Goal: Task Accomplishment & Management: Manage account settings

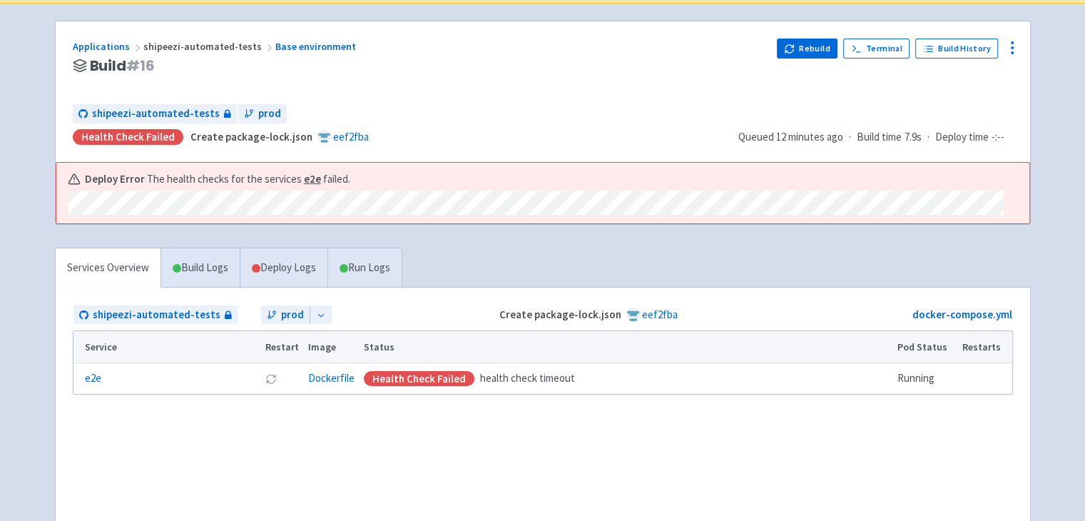
scroll to position [86, 0]
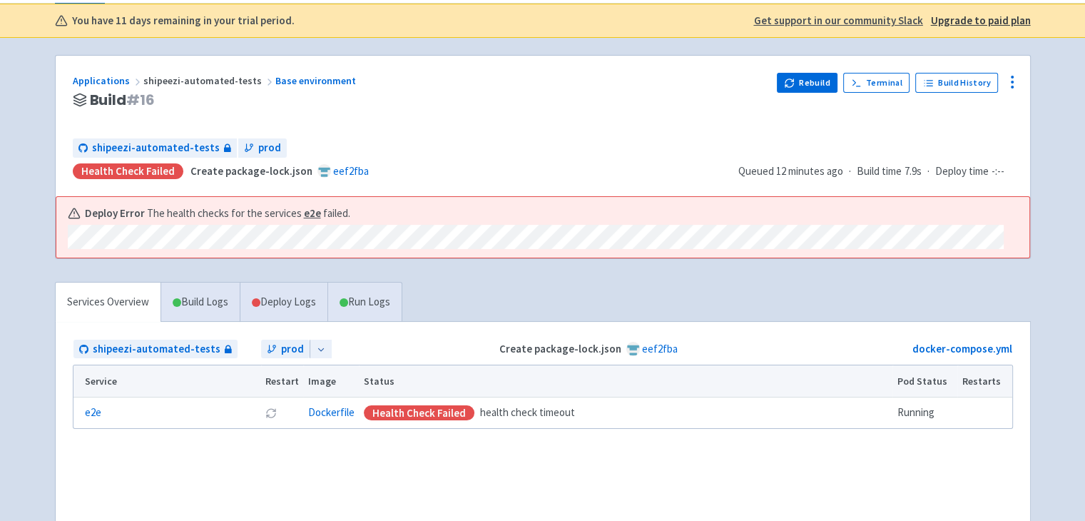
click at [304, 213] on strong "e2e" at bounding box center [312, 213] width 17 height 14
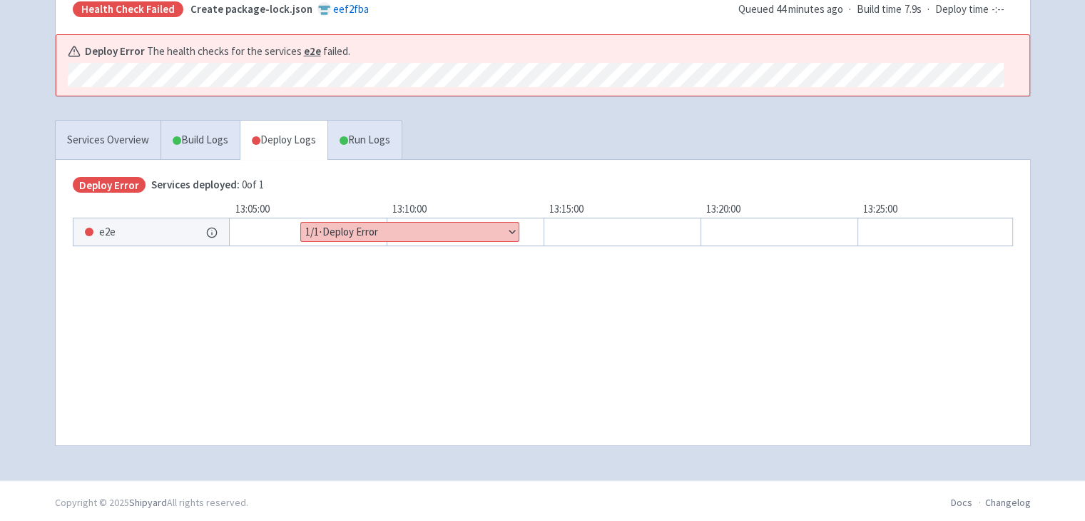
scroll to position [248, 0]
click at [391, 224] on button "Show details" at bounding box center [410, 231] width 218 height 19
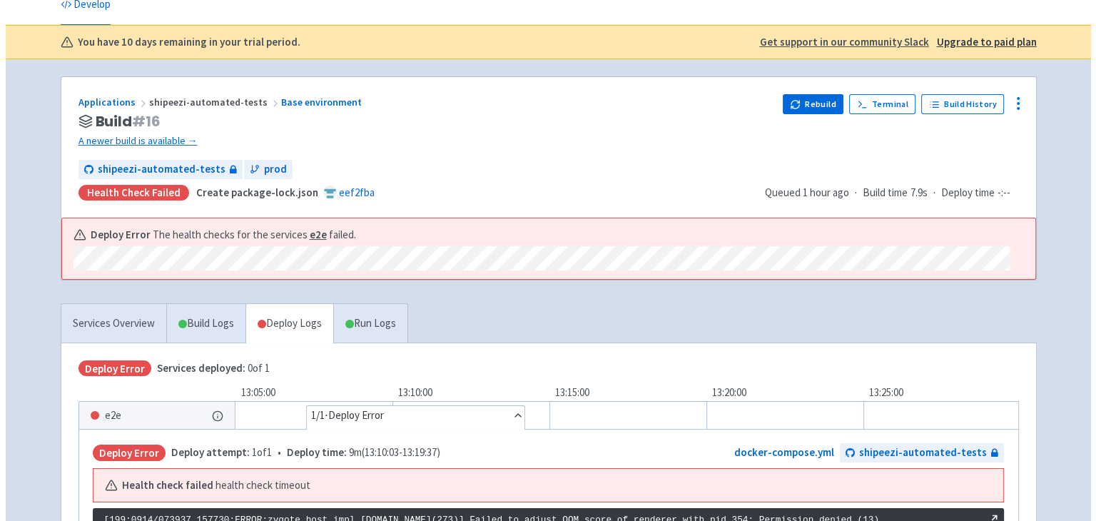
scroll to position [0, 0]
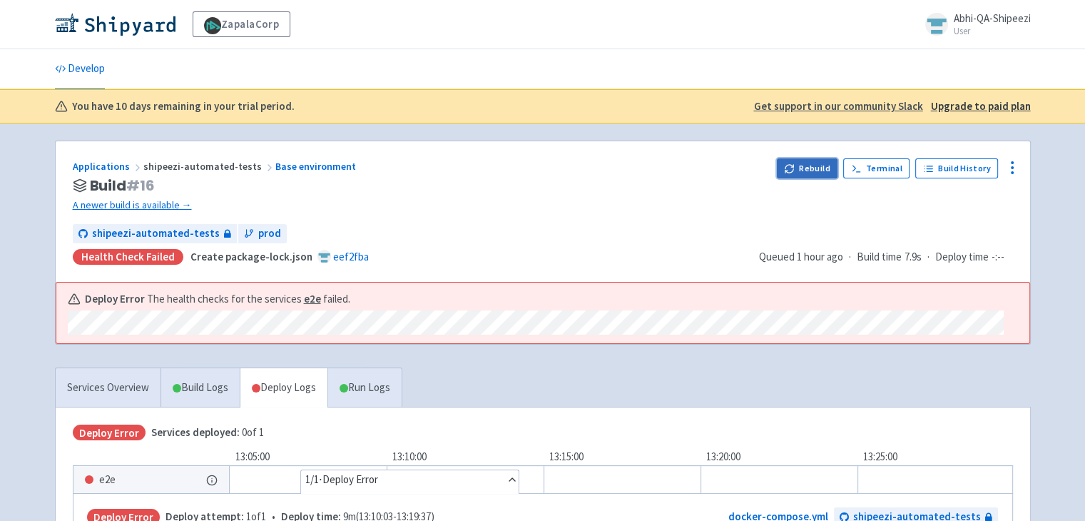
click at [814, 166] on button "Rebuild" at bounding box center [807, 168] width 61 height 20
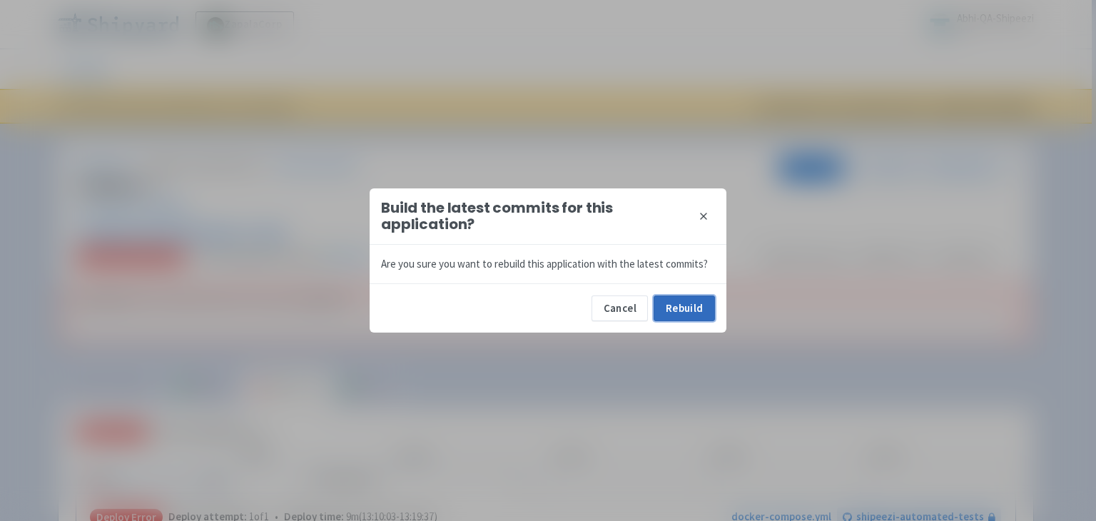
click at [689, 305] on button "Rebuild" at bounding box center [684, 308] width 61 height 26
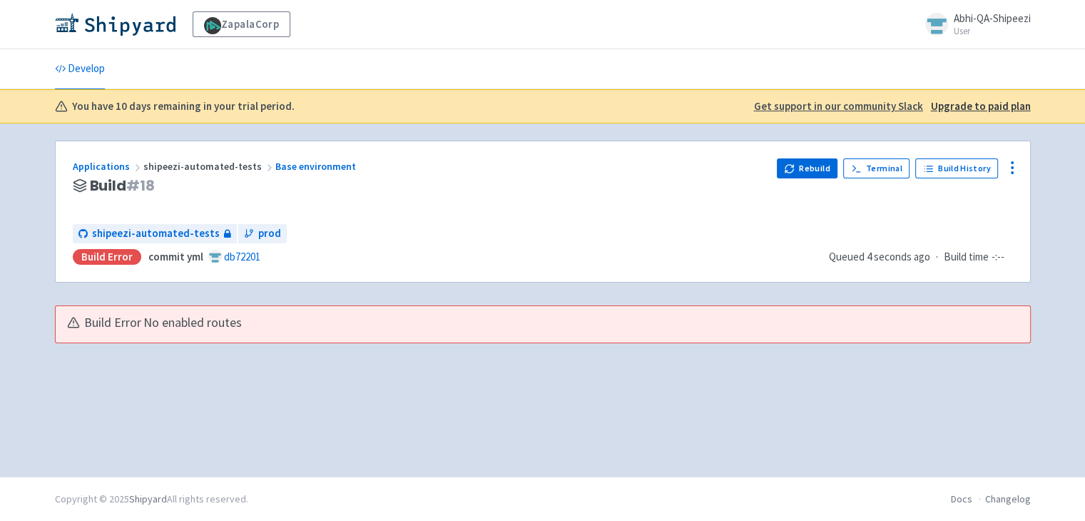
click at [343, 323] on div "Build Error No enabled routes" at bounding box center [536, 323] width 938 height 16
click at [819, 165] on button "Rebuild" at bounding box center [807, 168] width 61 height 20
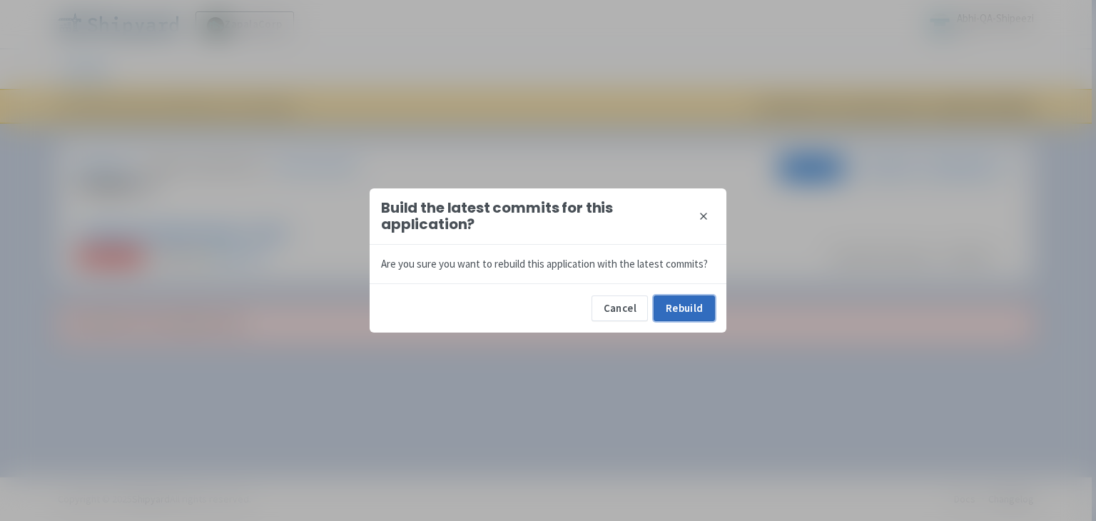
click at [669, 310] on button "Rebuild" at bounding box center [684, 308] width 61 height 26
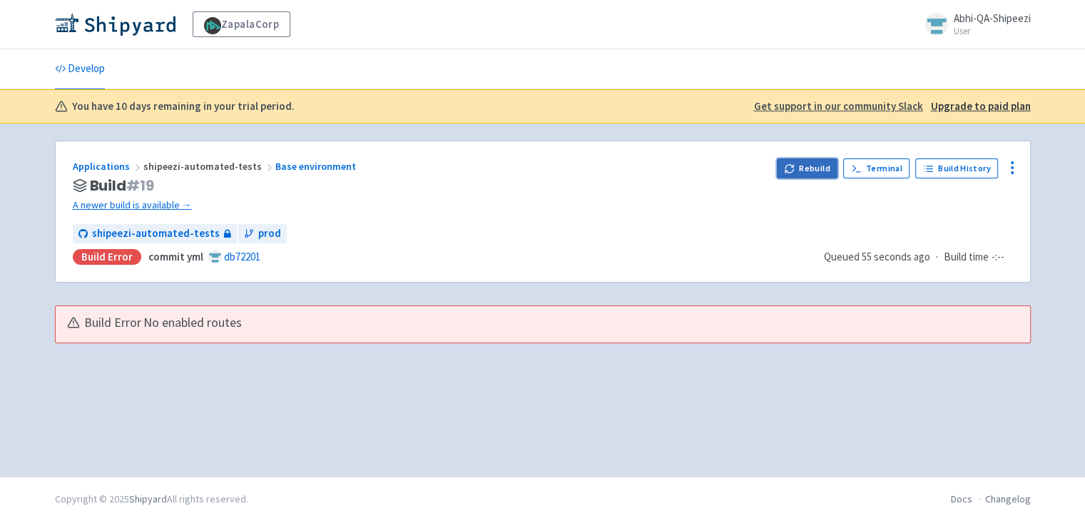
click at [805, 168] on button "Rebuild" at bounding box center [807, 168] width 61 height 20
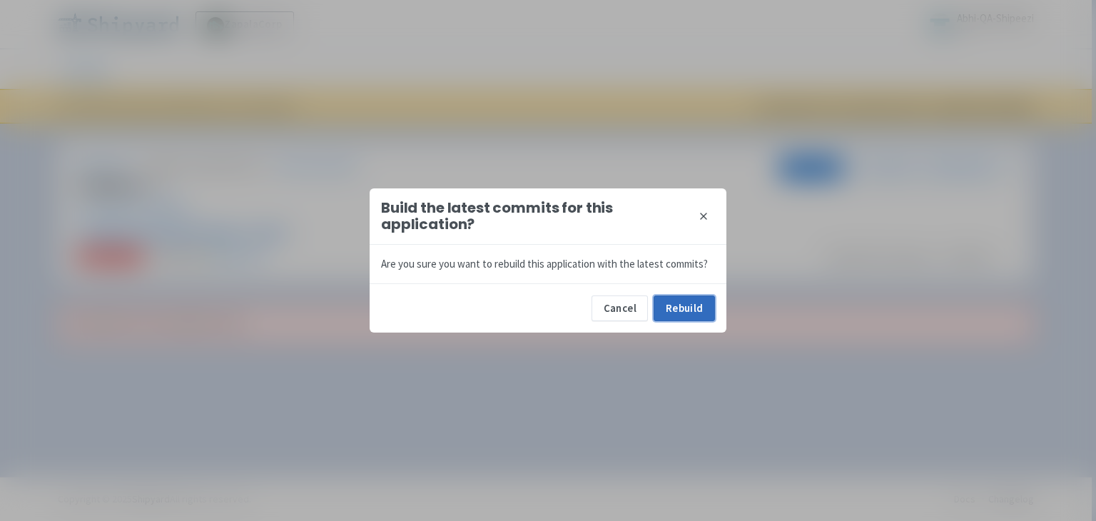
click at [689, 298] on button "Rebuild" at bounding box center [684, 308] width 61 height 26
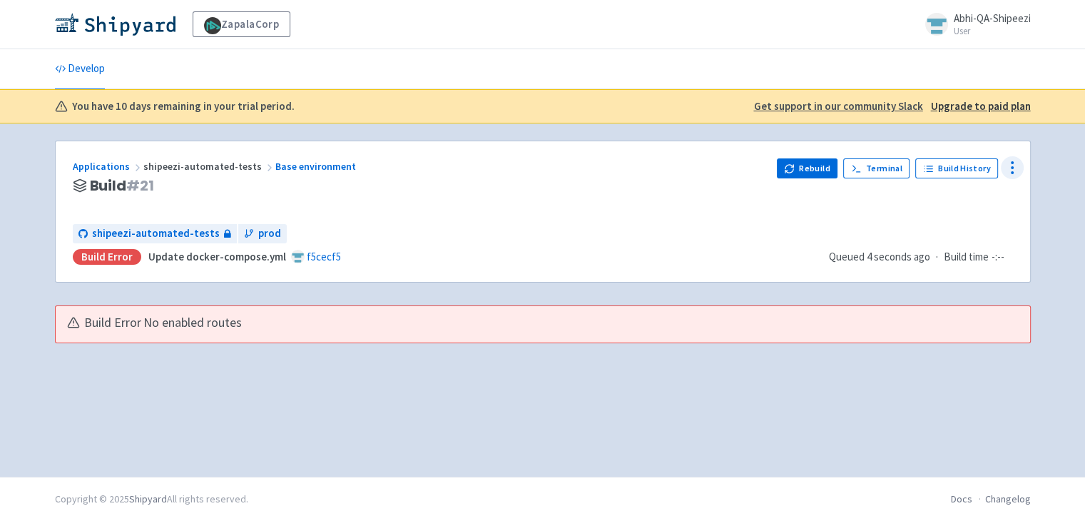
click at [1015, 161] on icon at bounding box center [1012, 167] width 17 height 17
click at [975, 200] on span "Configure" at bounding box center [960, 200] width 45 height 20
click at [298, 169] on link "Base environment" at bounding box center [316, 166] width 83 height 13
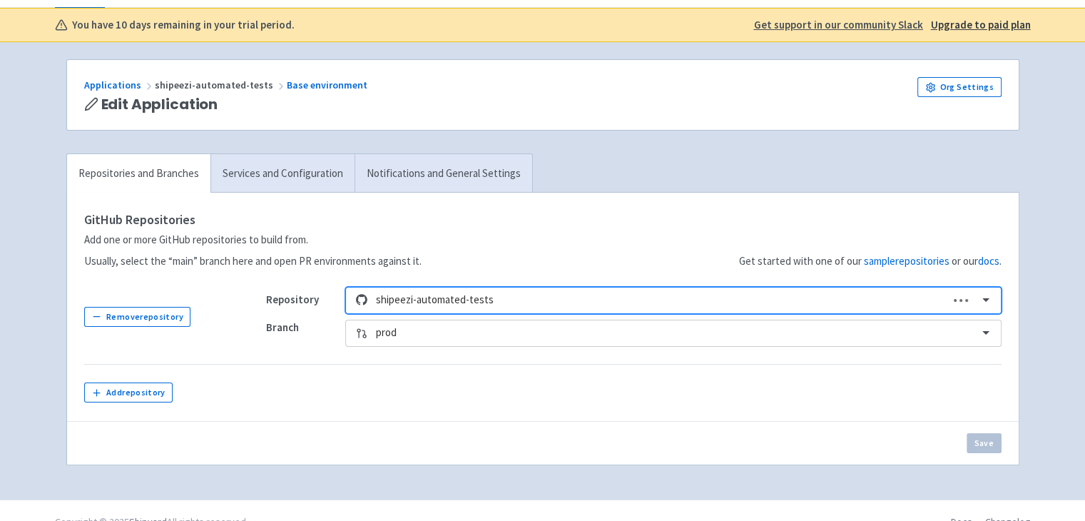
scroll to position [102, 0]
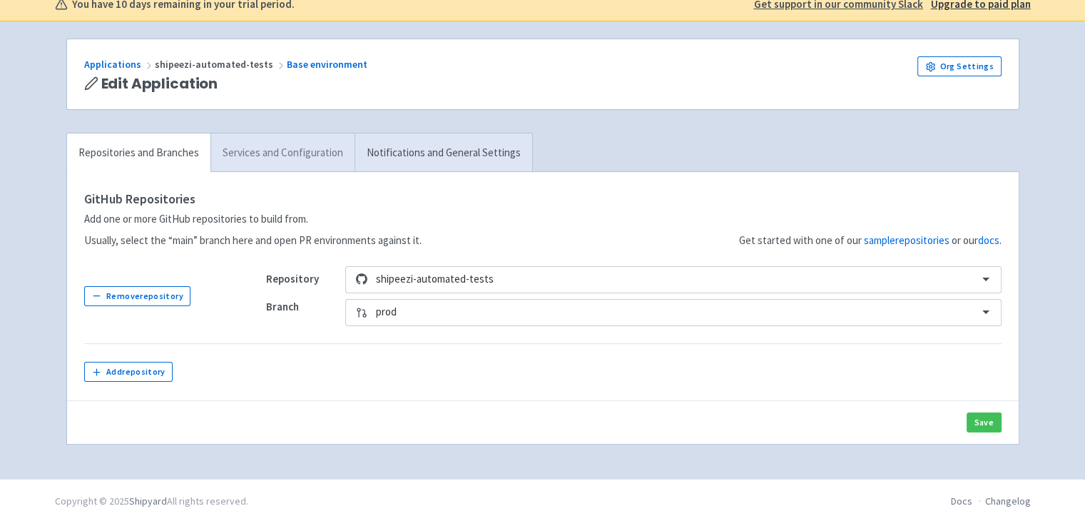
click at [326, 151] on link "Services and Configuration" at bounding box center [282, 152] width 144 height 39
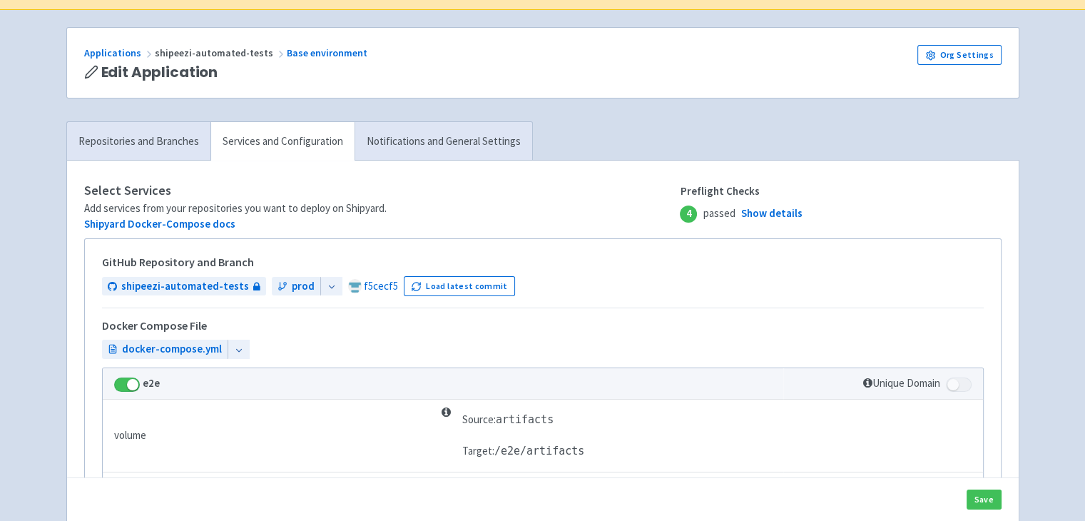
scroll to position [113, 0]
click at [413, 123] on link "Notifications and General Settings" at bounding box center [444, 142] width 178 height 39
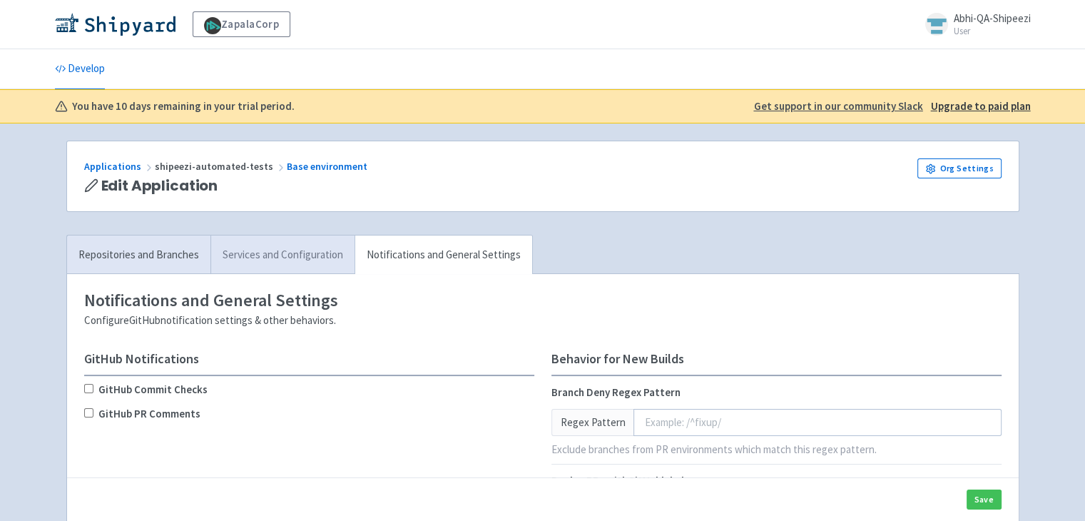
click at [272, 253] on link "Services and Configuration" at bounding box center [282, 254] width 144 height 39
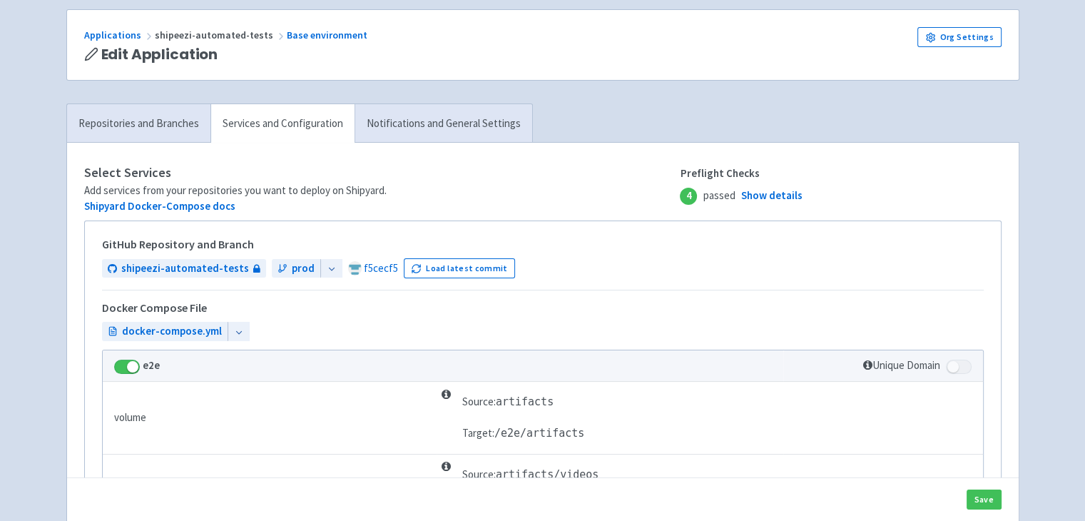
scroll to position [131, 0]
click at [150, 129] on link "Repositories and Branches" at bounding box center [138, 123] width 143 height 39
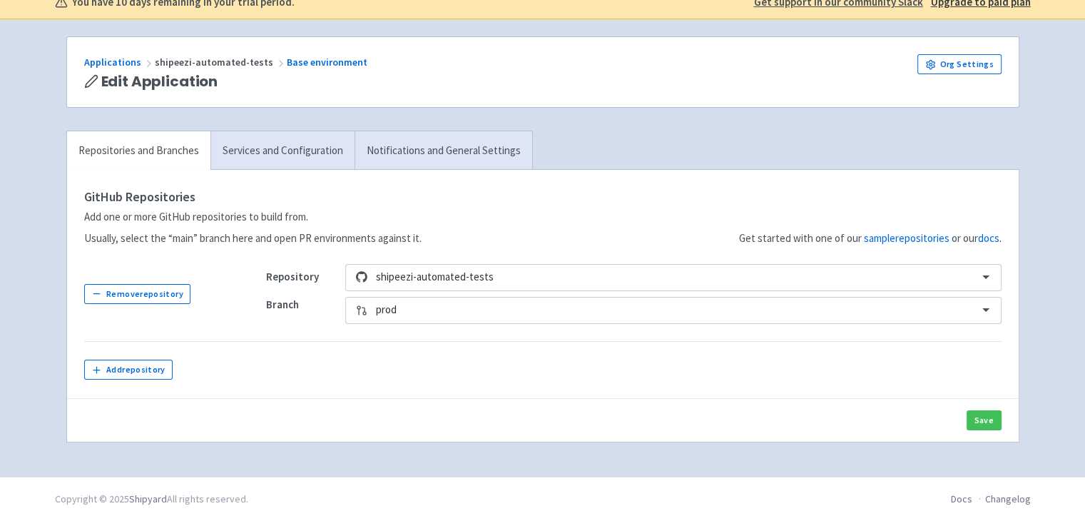
scroll to position [102, 0]
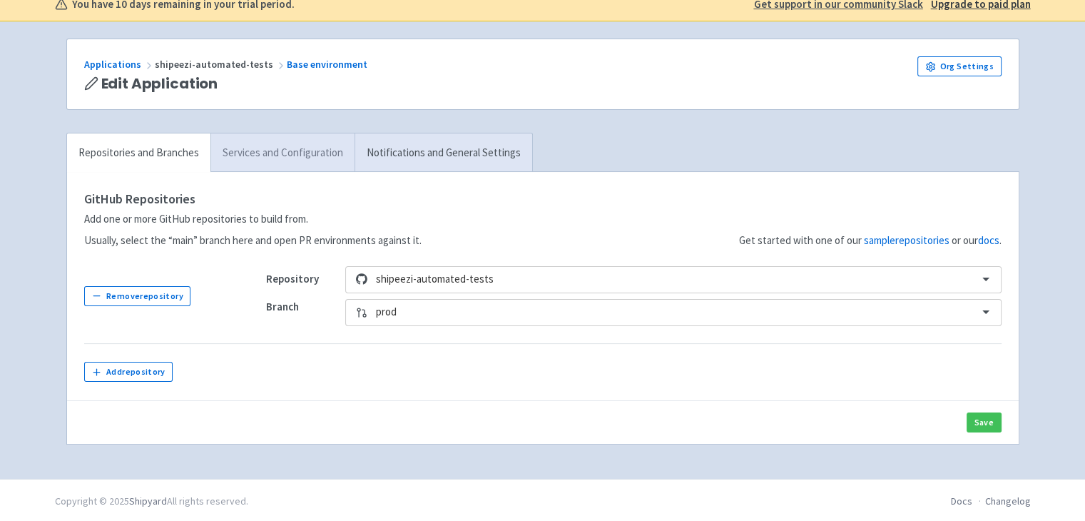
click at [258, 149] on link "Services and Configuration" at bounding box center [282, 152] width 144 height 39
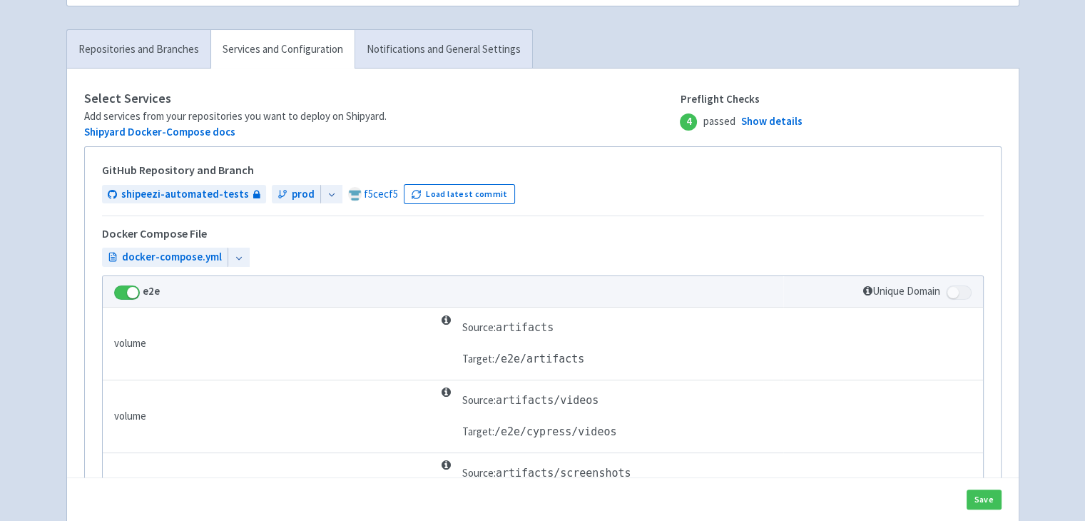
scroll to position [230, 0]
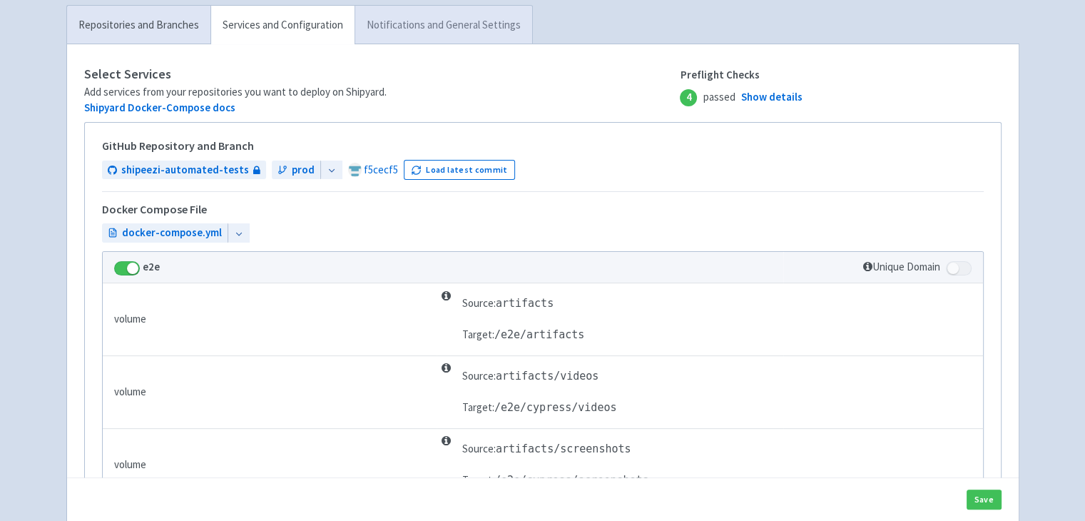
click at [414, 21] on link "Notifications and General Settings" at bounding box center [444, 25] width 178 height 39
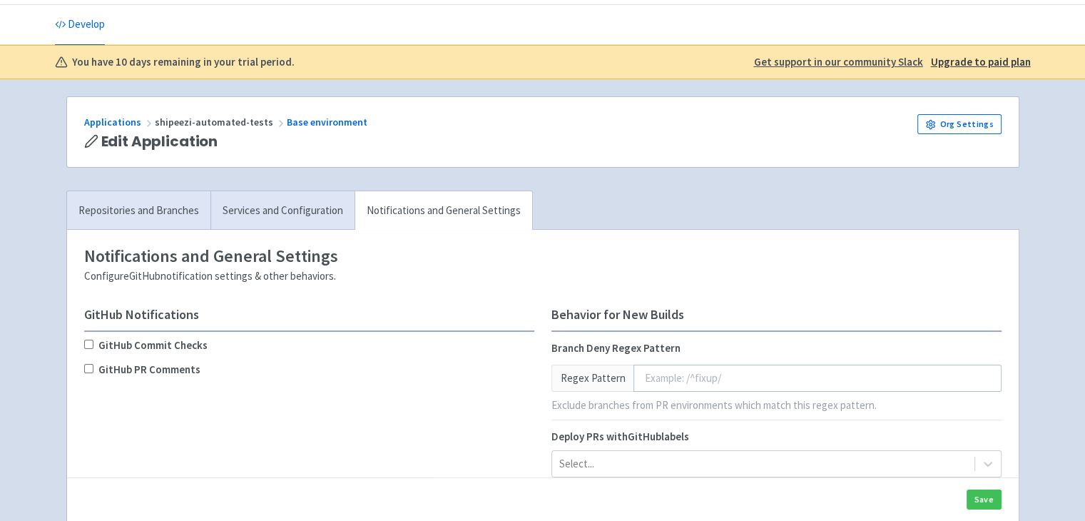
scroll to position [22, 0]
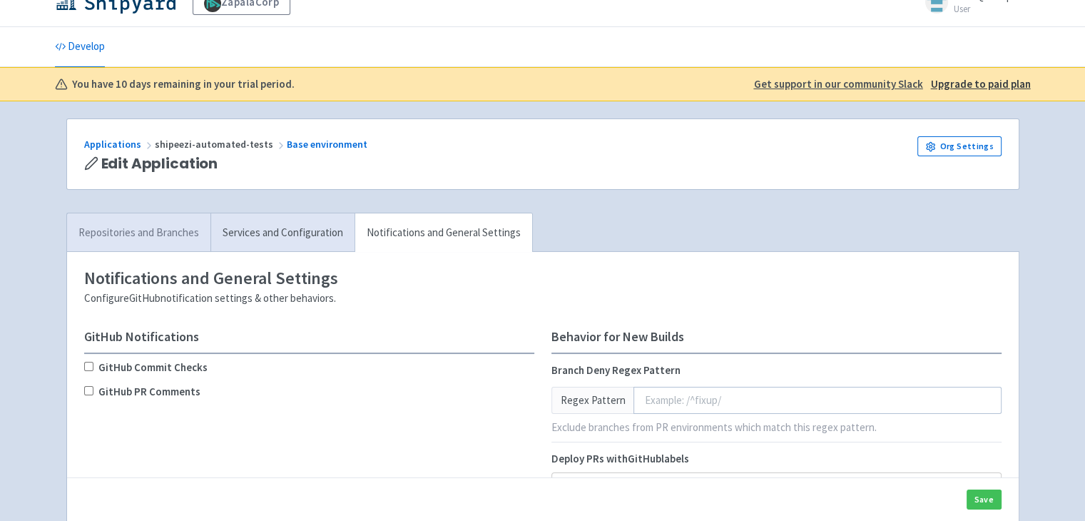
click at [171, 218] on link "Repositories and Branches" at bounding box center [138, 232] width 143 height 39
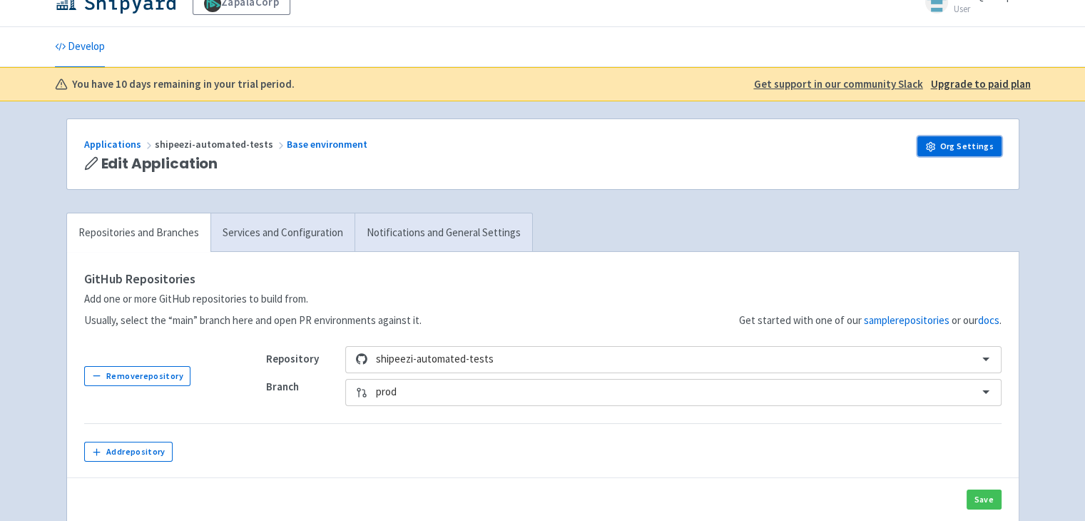
click at [958, 148] on link "Org Settings" at bounding box center [960, 146] width 84 height 20
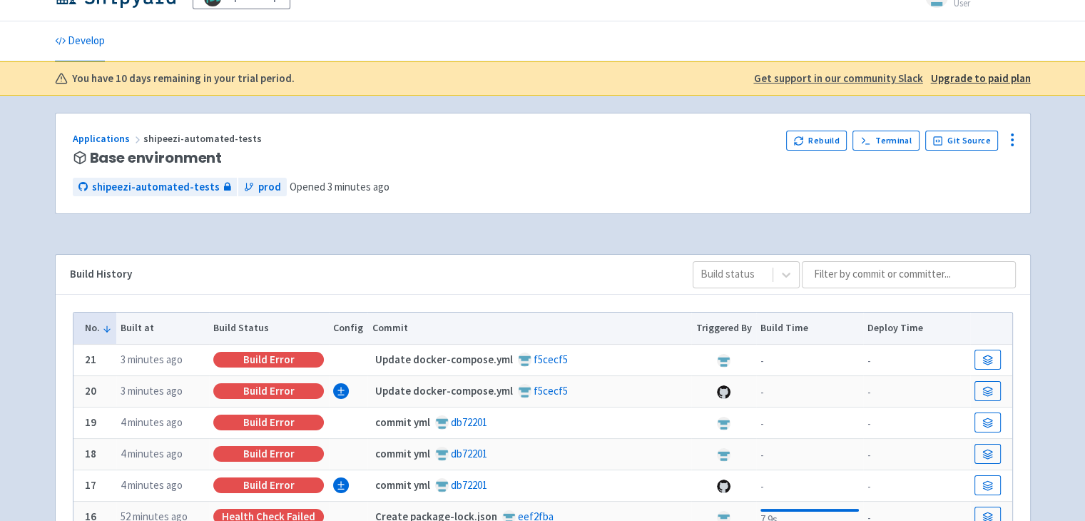
scroll to position [26, 0]
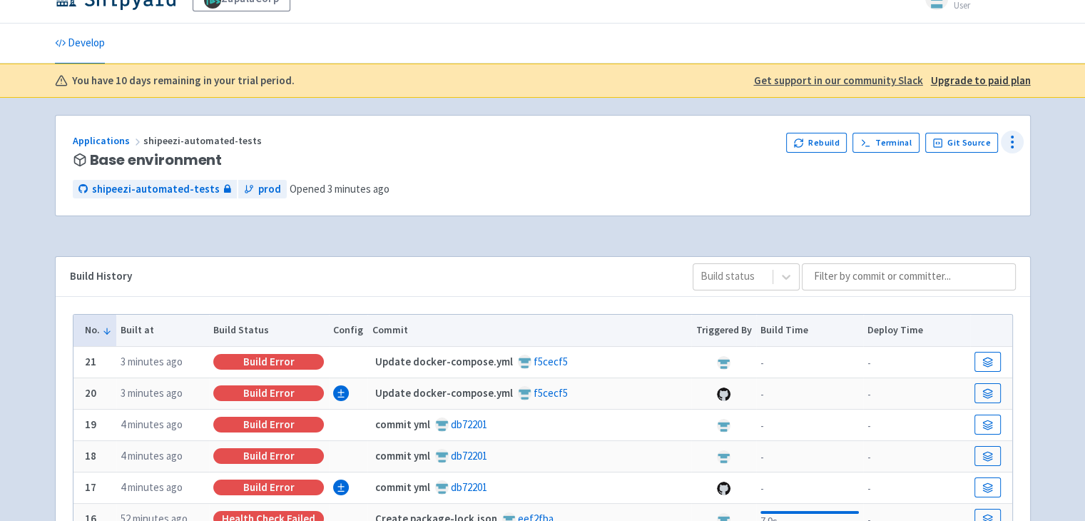
click at [1005, 136] on icon at bounding box center [1012, 141] width 17 height 17
click at [873, 189] on div "shipeezi-automated-tests prod Opened 3 minutes ago" at bounding box center [543, 189] width 940 height 19
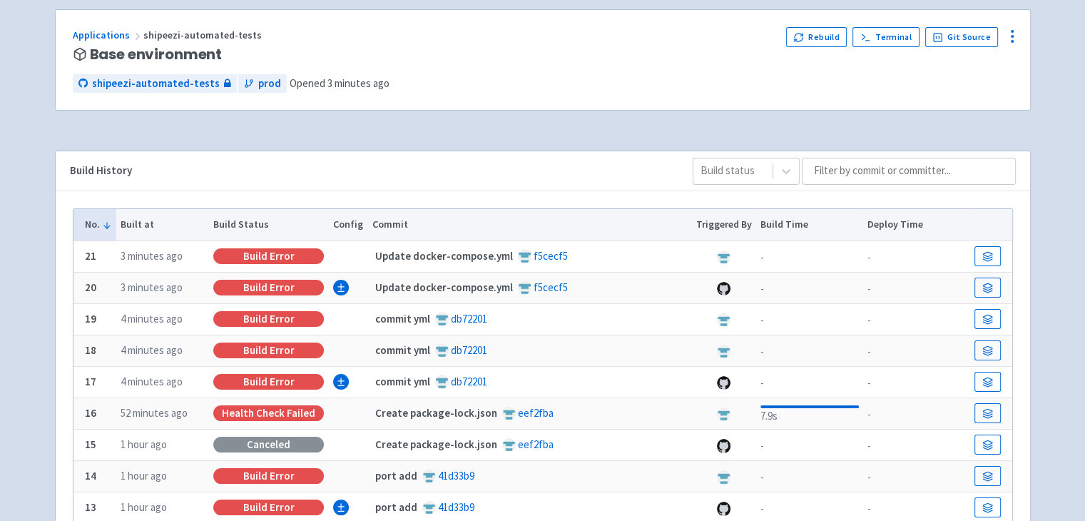
scroll to position [132, 0]
click at [1014, 38] on icon at bounding box center [1012, 35] width 17 height 17
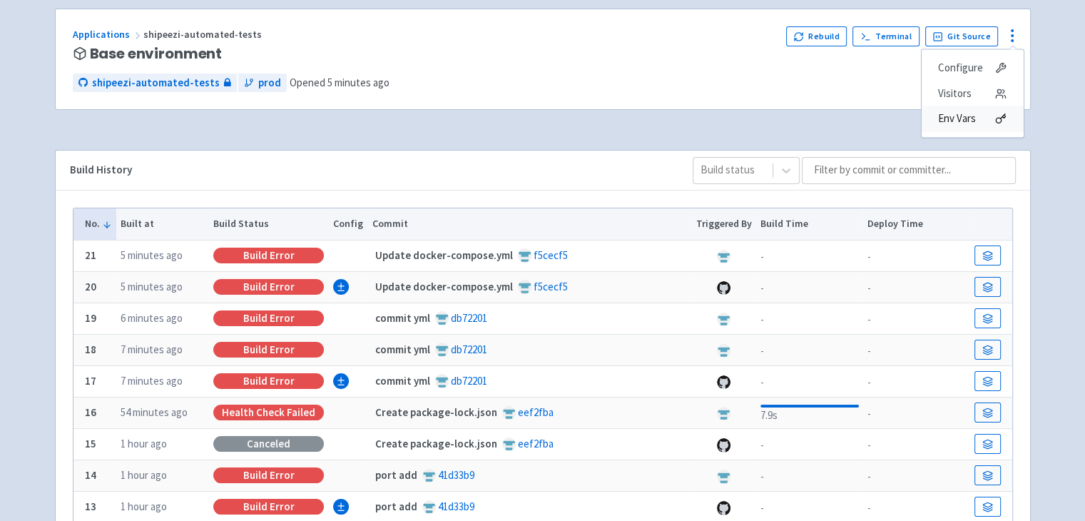
click at [963, 115] on span "Env Vars" at bounding box center [957, 119] width 38 height 20
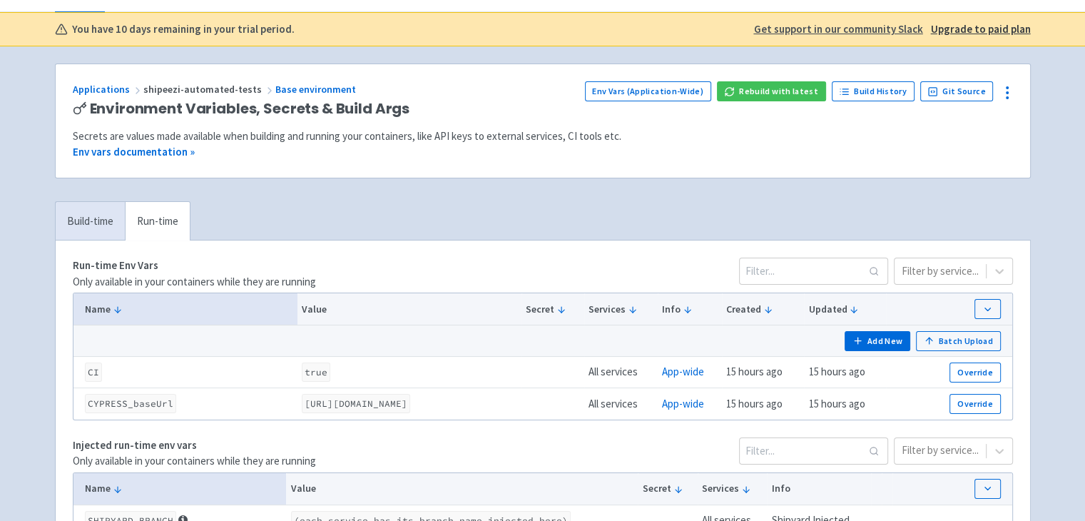
scroll to position [61, 0]
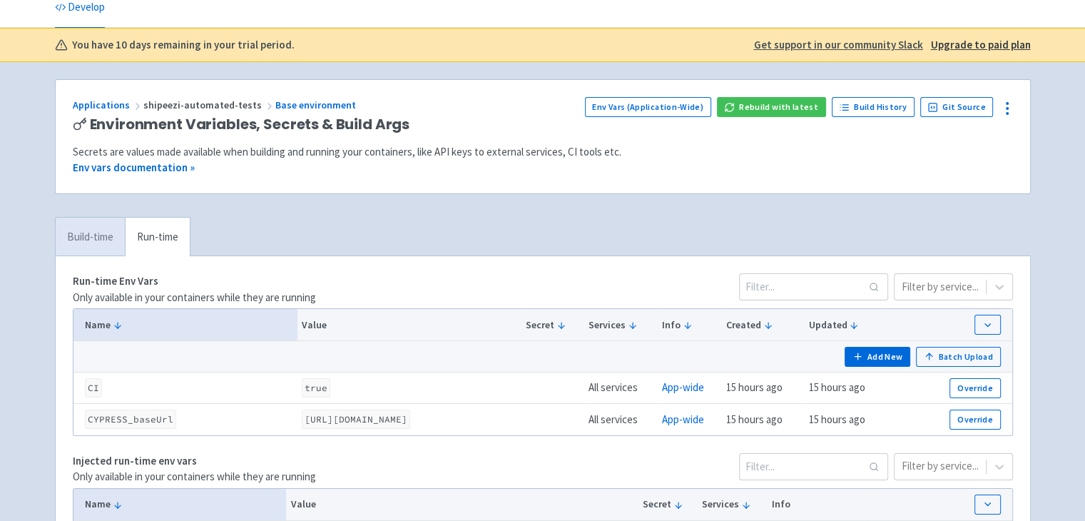
click at [95, 238] on link "Build-time" at bounding box center [90, 237] width 69 height 39
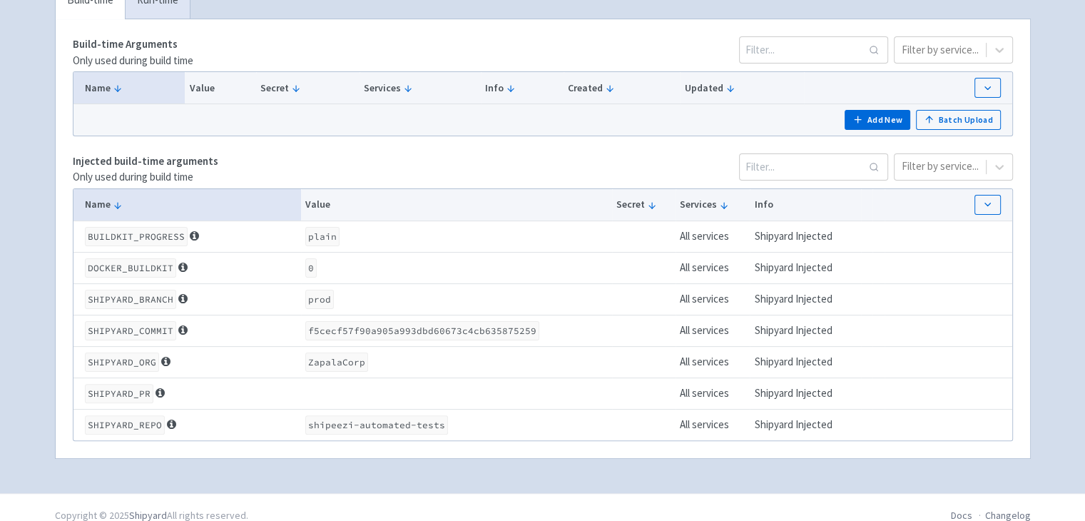
scroll to position [297, 0]
click at [983, 203] on icon "button" at bounding box center [988, 206] width 11 height 11
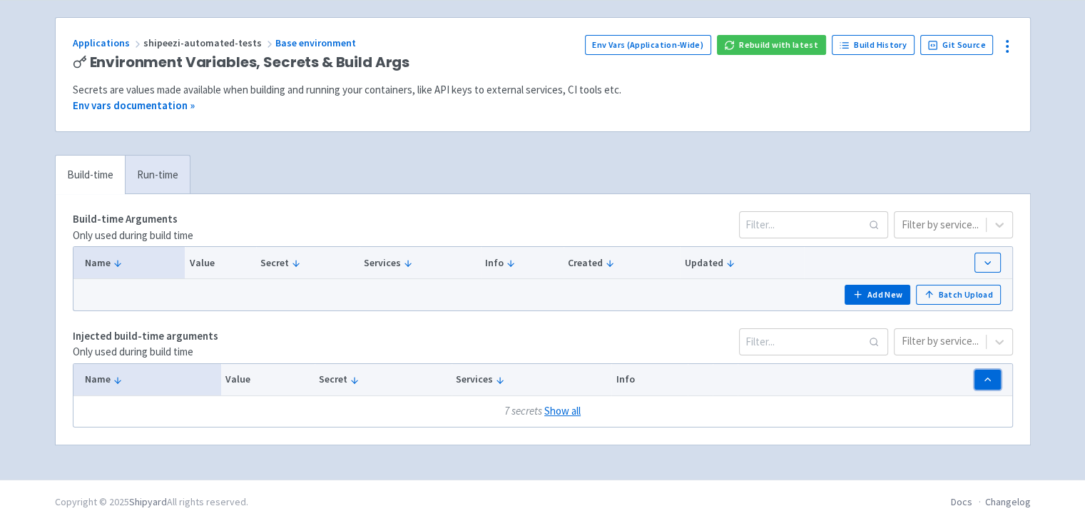
click at [993, 377] on icon "button" at bounding box center [988, 379] width 11 height 11
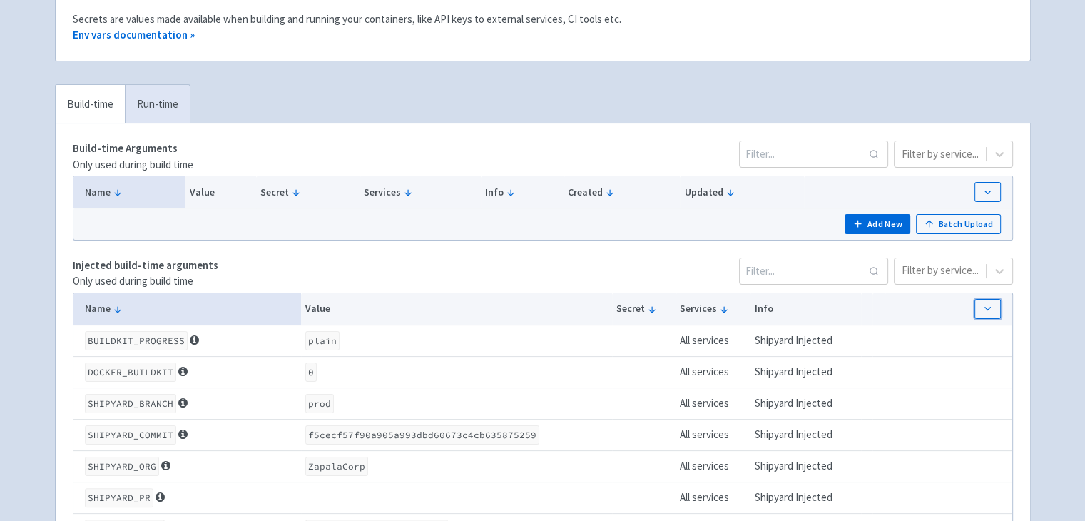
scroll to position [191, 0]
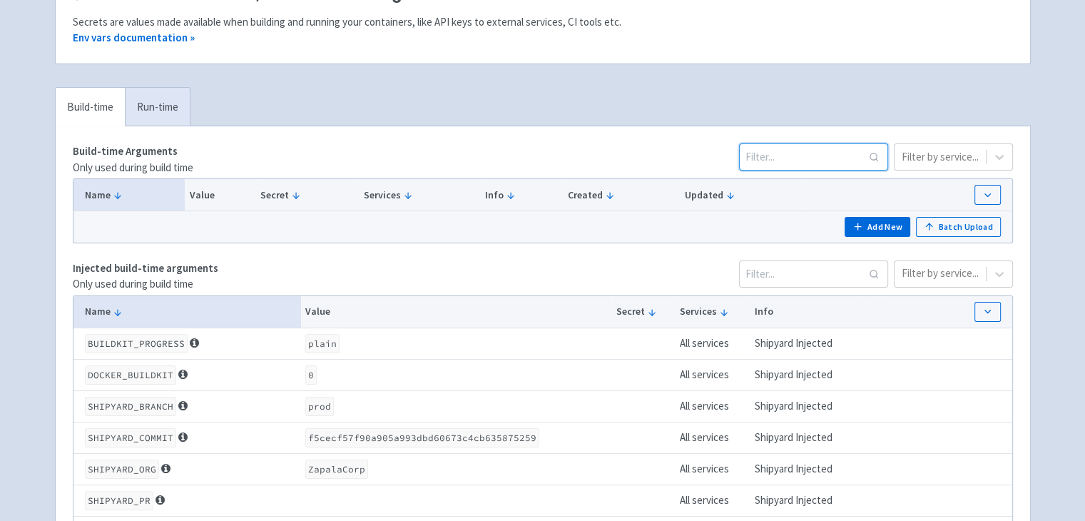
click at [806, 155] on input at bounding box center [813, 156] width 149 height 27
type input "routes"
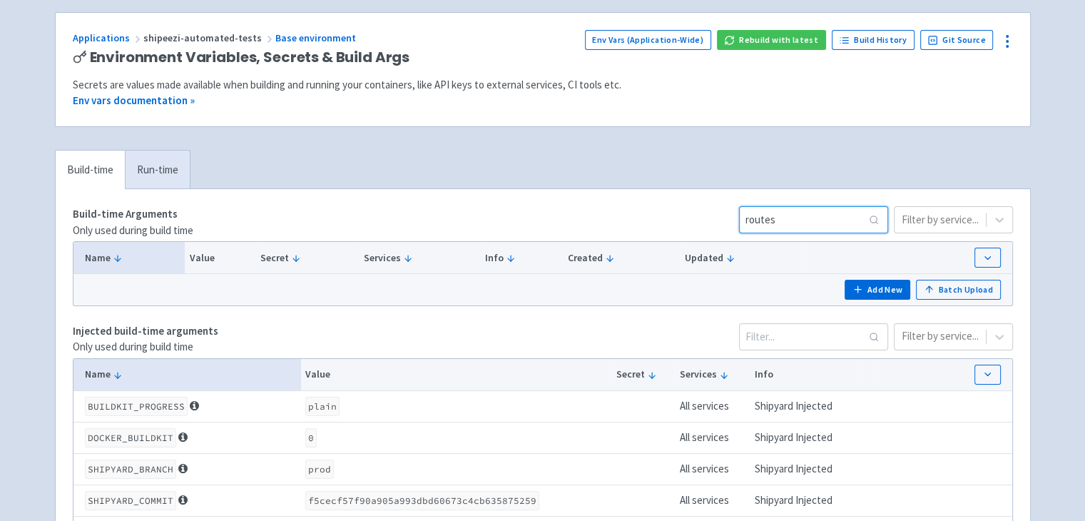
scroll to position [126, 0]
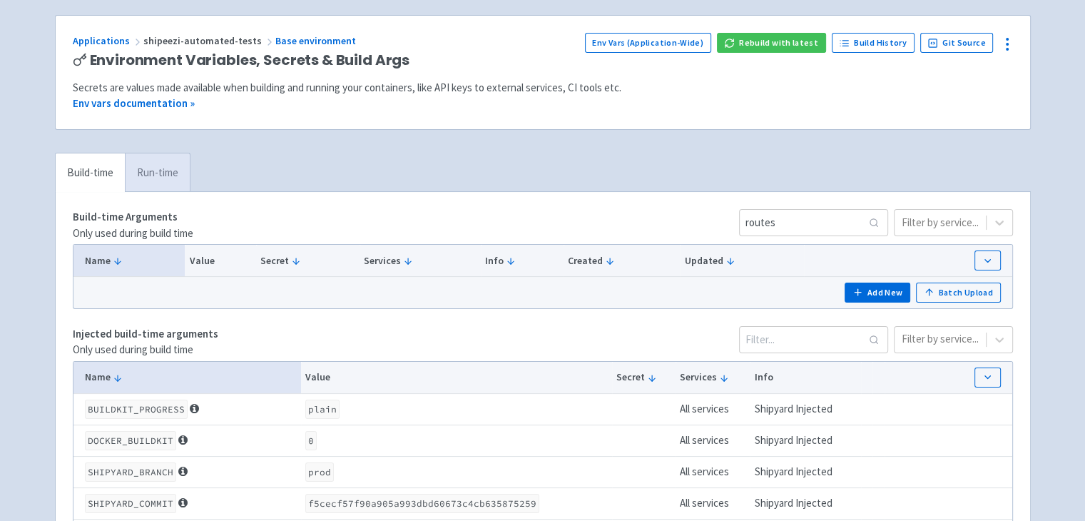
click at [154, 166] on link "Run-time" at bounding box center [157, 172] width 65 height 39
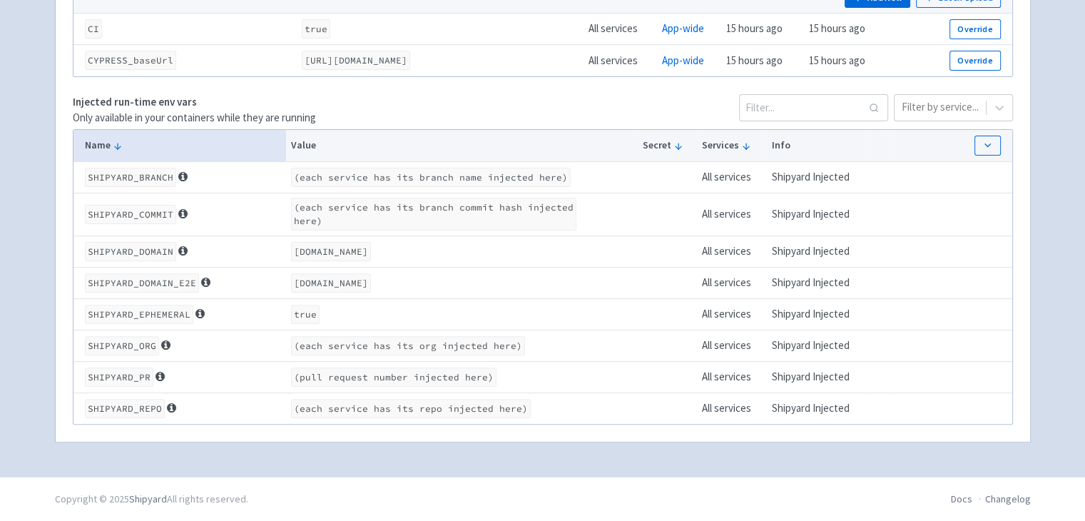
scroll to position [0, 0]
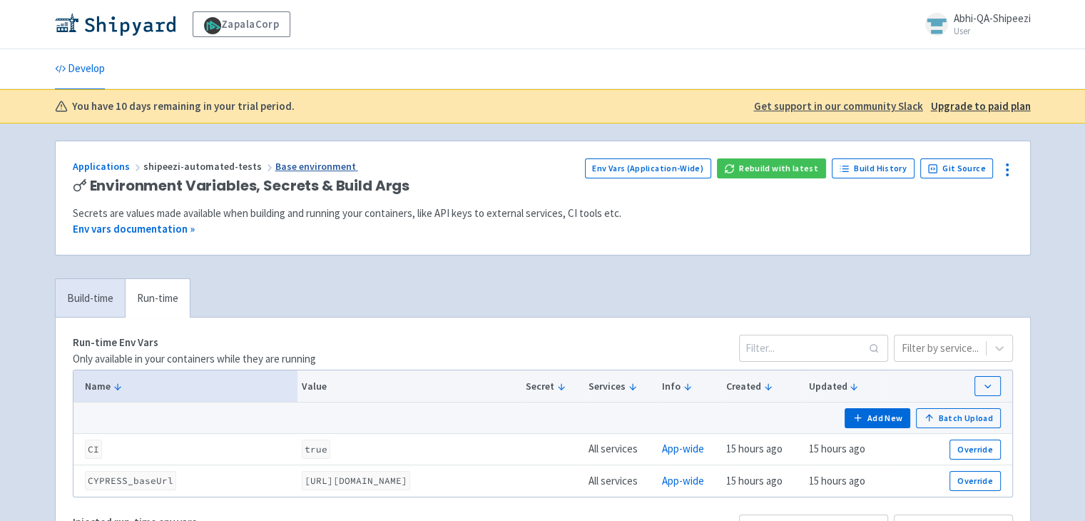
click at [284, 163] on link "Base environment" at bounding box center [316, 166] width 83 height 13
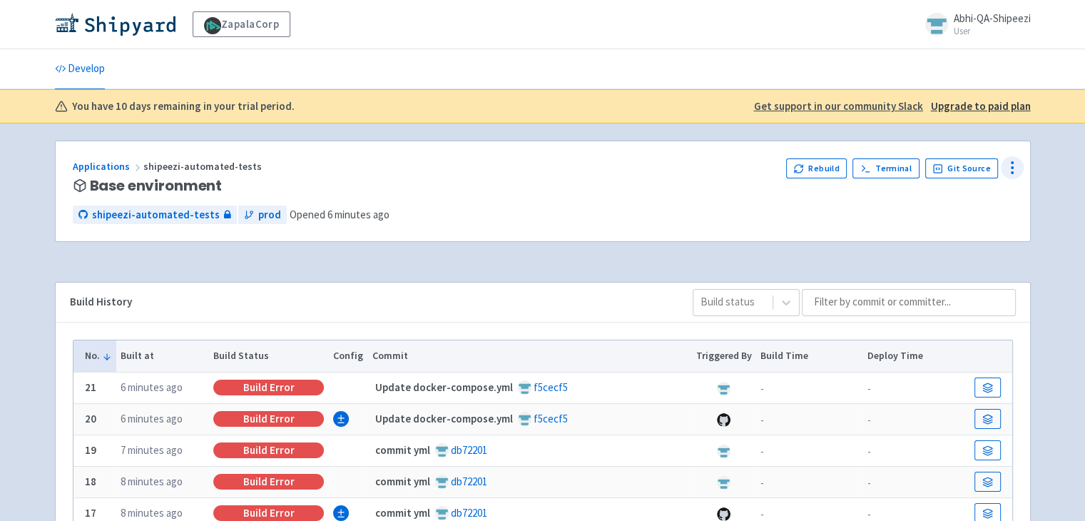
click at [1008, 161] on icon at bounding box center [1012, 167] width 17 height 17
click at [975, 194] on span "Configure" at bounding box center [960, 200] width 45 height 20
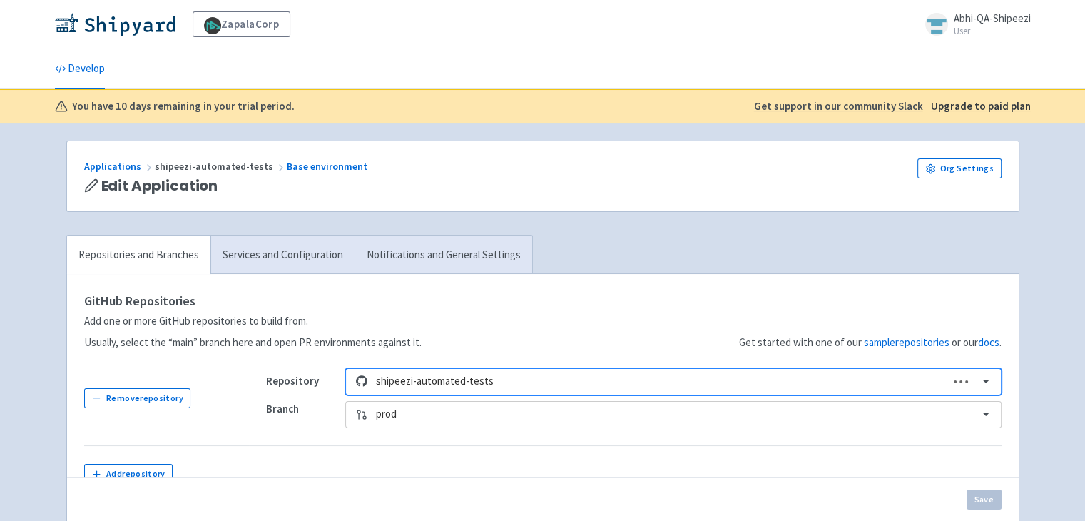
scroll to position [102, 0]
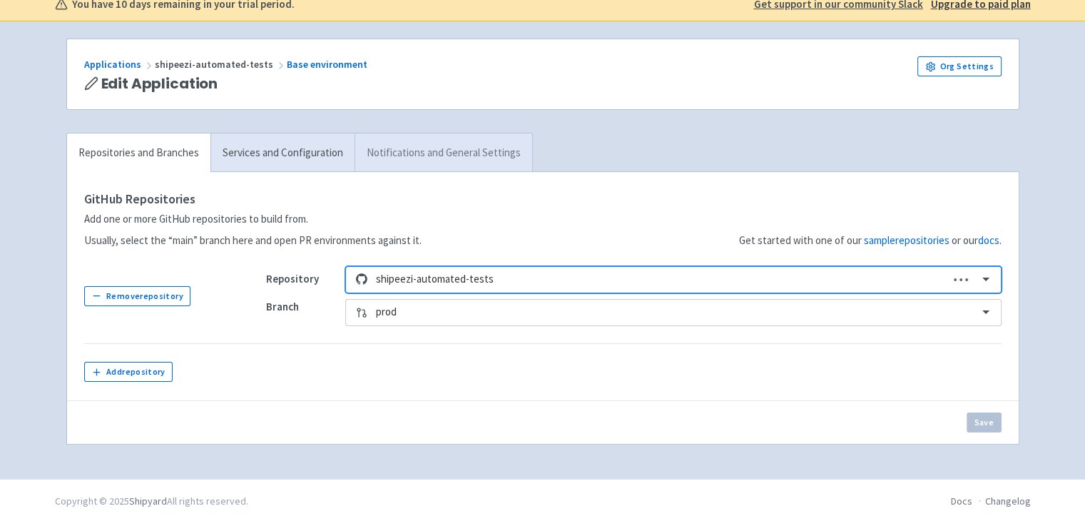
click at [374, 135] on link "Notifications and General Settings" at bounding box center [444, 152] width 178 height 39
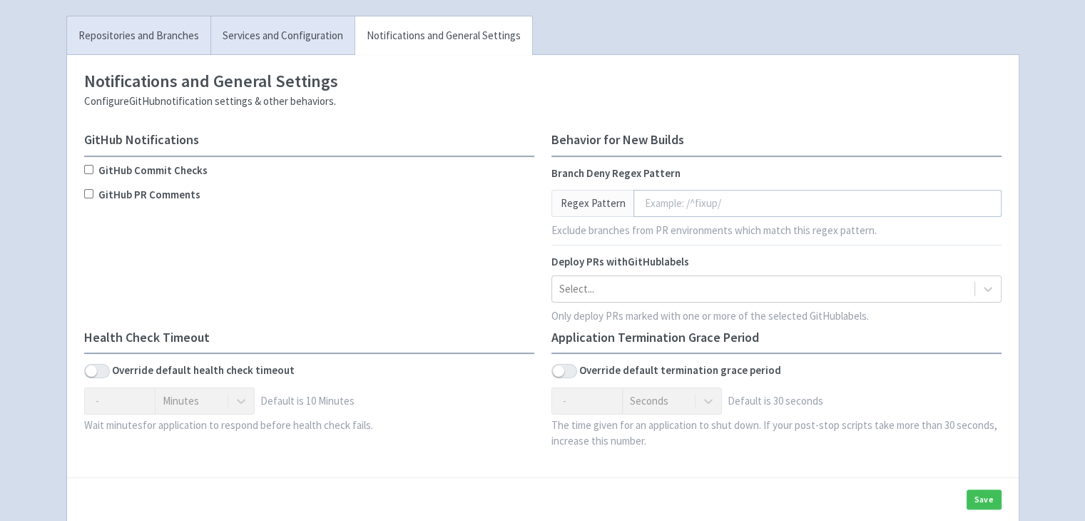
scroll to position [218, 0]
click at [285, 40] on link "Services and Configuration" at bounding box center [282, 36] width 144 height 39
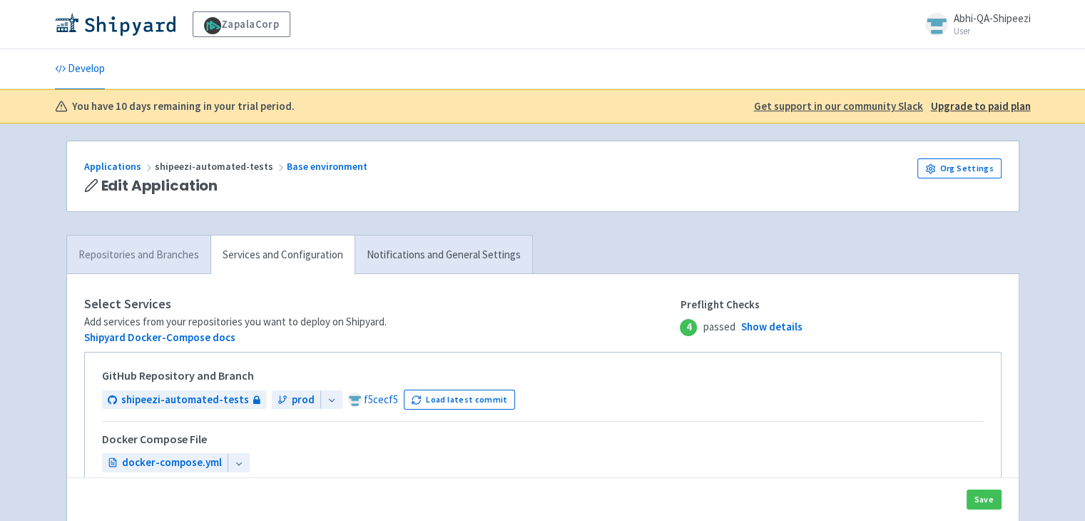
click at [151, 252] on link "Repositories and Branches" at bounding box center [138, 254] width 143 height 39
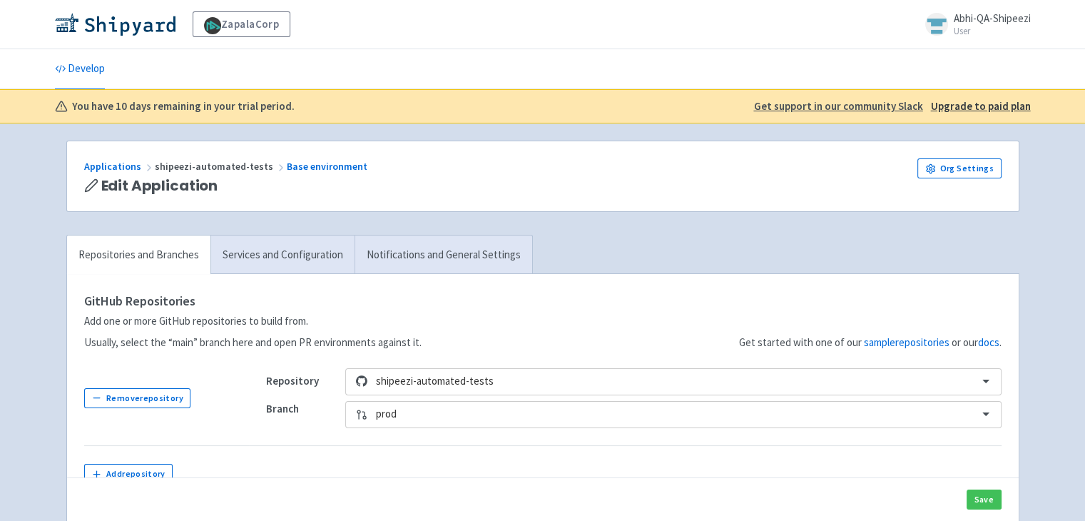
scroll to position [102, 0]
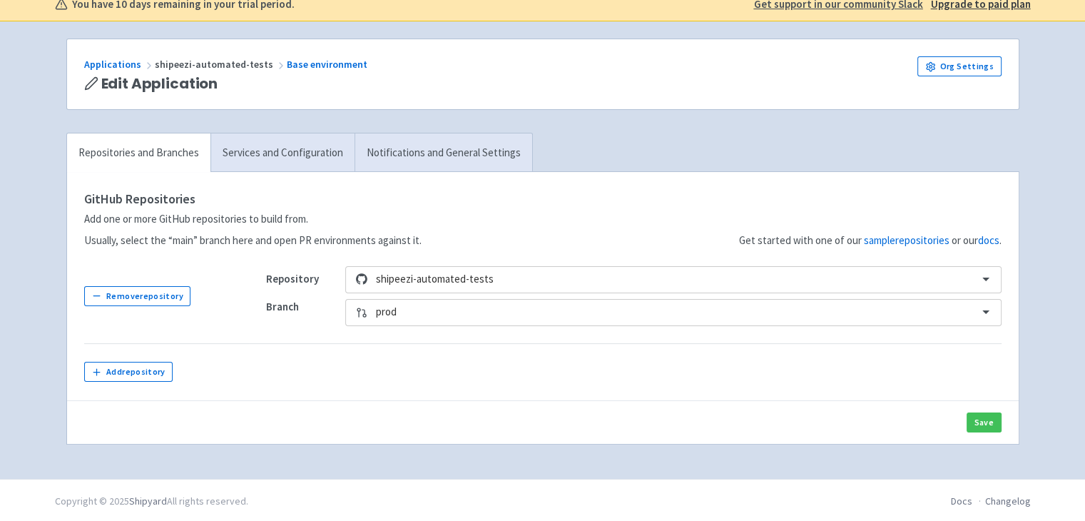
click at [445, 120] on div "Applications shipeezi-automated-tests Base environment Edit Application Org Set…" at bounding box center [543, 250] width 976 height 423
click at [437, 143] on link "Notifications and General Settings" at bounding box center [444, 152] width 178 height 39
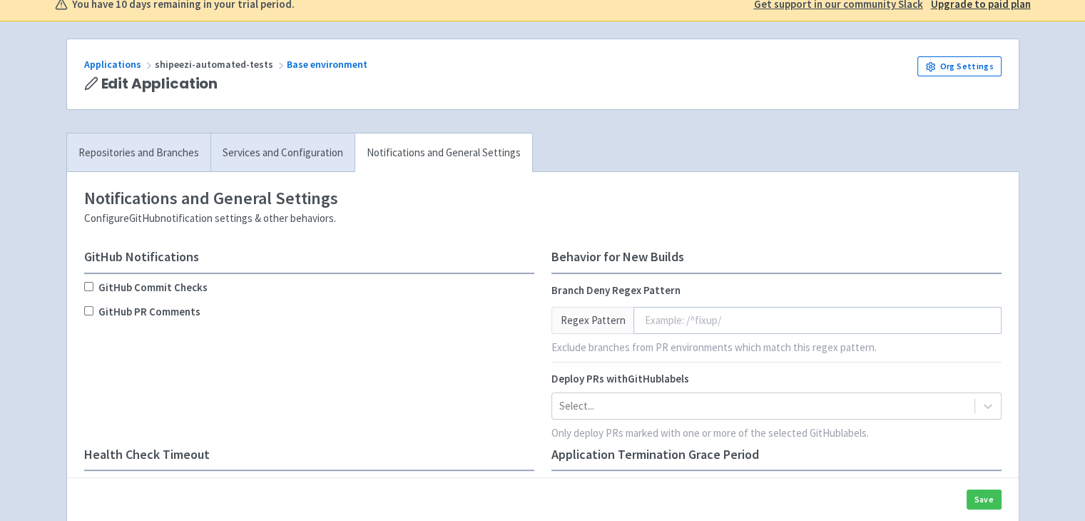
click at [437, 143] on link "Notifications and General Settings" at bounding box center [444, 152] width 178 height 39
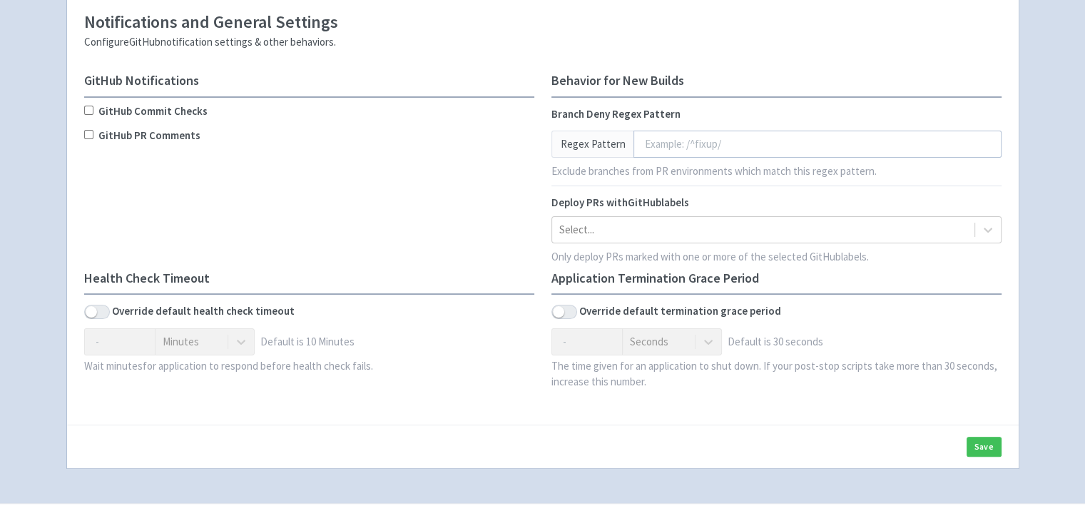
scroll to position [302, 0]
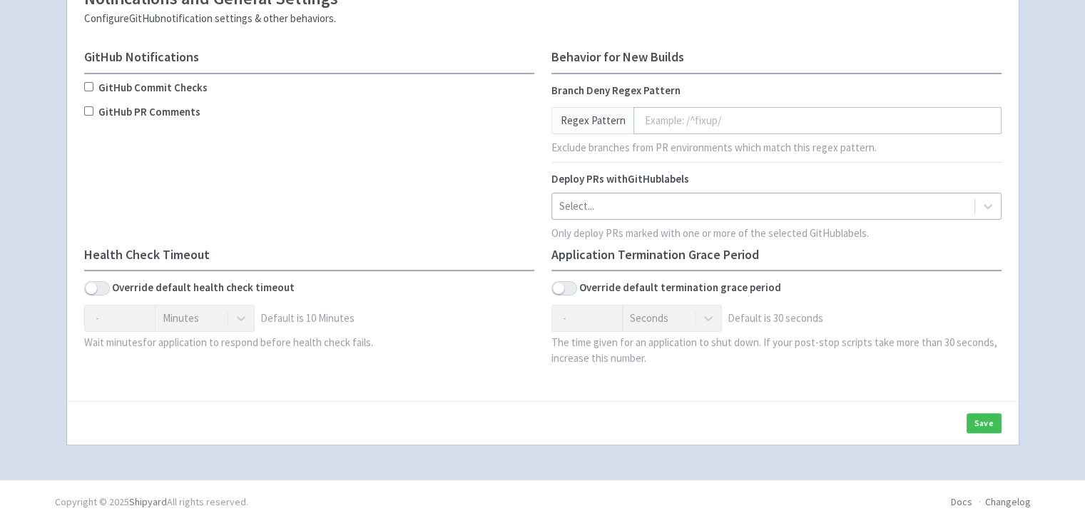
click at [625, 213] on div at bounding box center [763, 206] width 408 height 19
click at [470, 214] on div "GitHub Notifications GitHub Commit Checks GitHub PR Comments" at bounding box center [309, 149] width 467 height 198
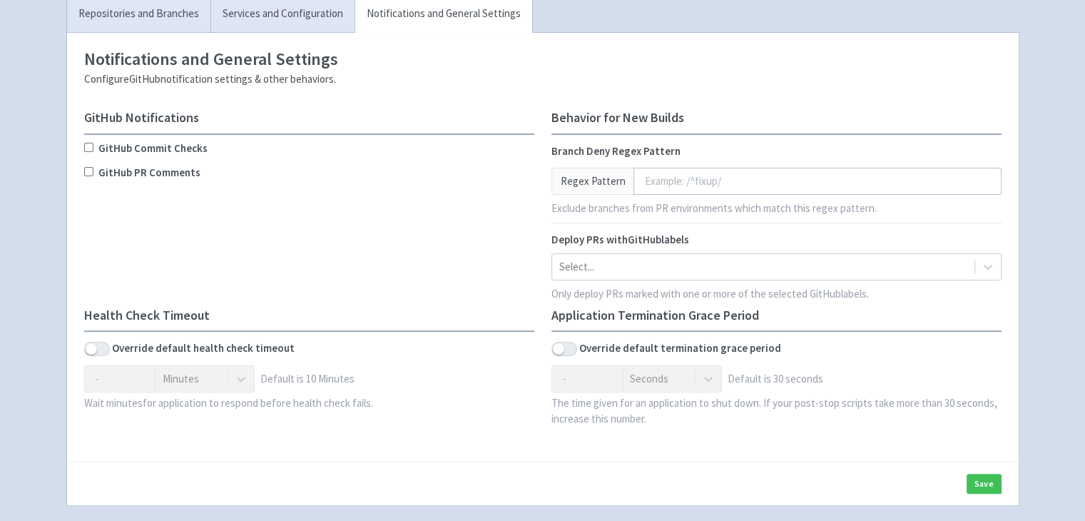
scroll to position [234, 0]
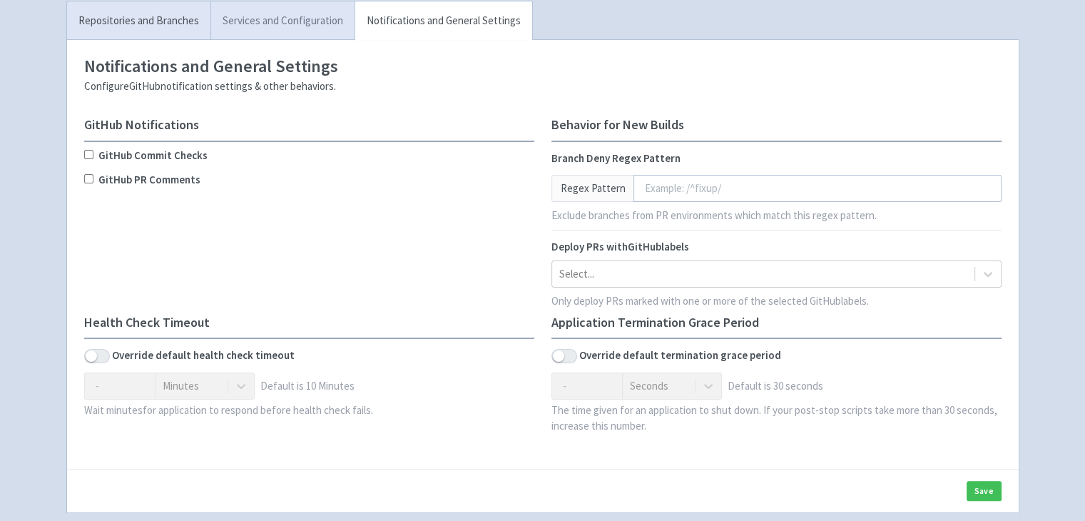
click at [271, 23] on link "Services and Configuration" at bounding box center [282, 20] width 144 height 39
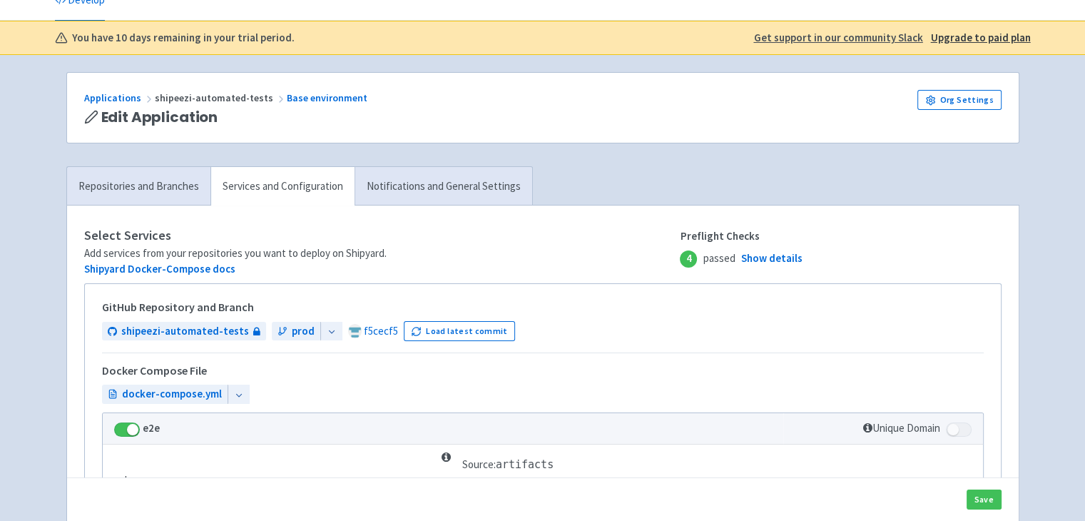
scroll to position [66, 0]
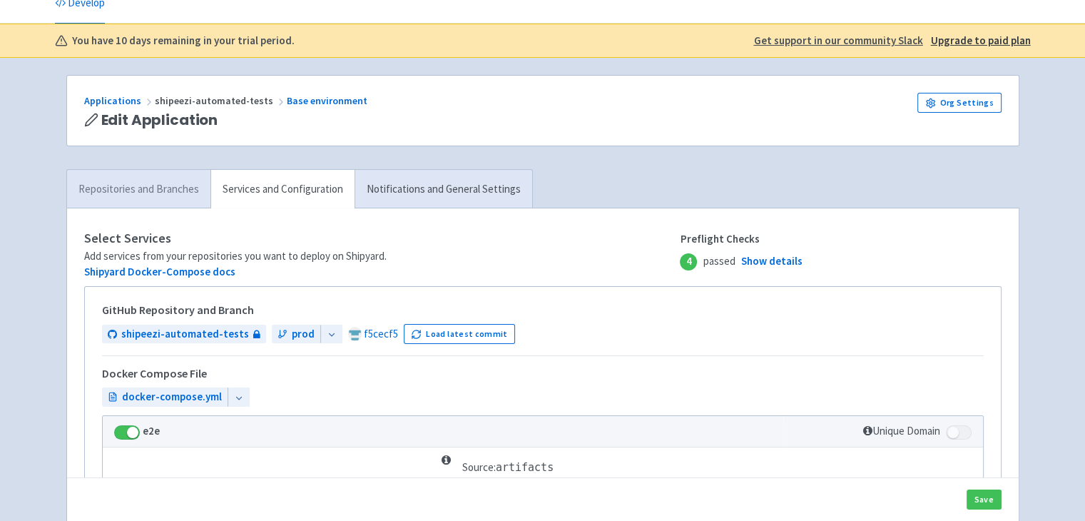
click at [118, 197] on link "Repositories and Branches" at bounding box center [138, 189] width 143 height 39
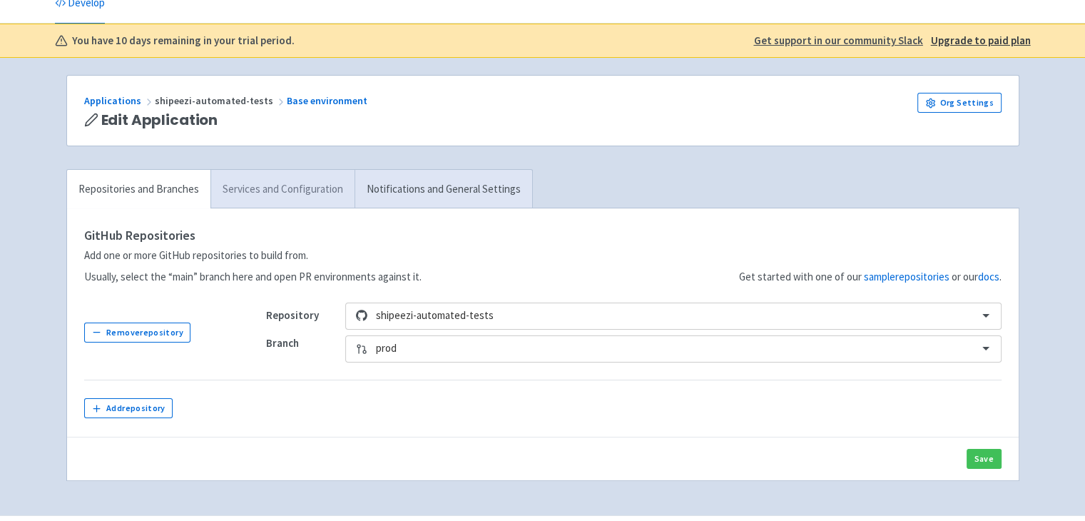
click at [296, 191] on link "Services and Configuration" at bounding box center [282, 189] width 144 height 39
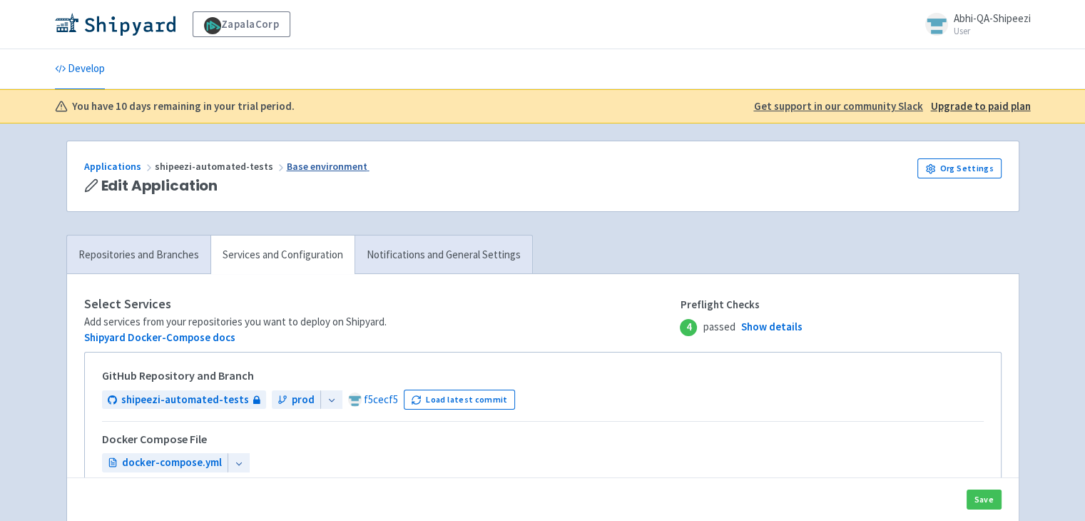
click at [287, 161] on link "Base environment" at bounding box center [328, 166] width 83 height 13
click at [470, 399] on button "Load latest commit" at bounding box center [460, 400] width 112 height 20
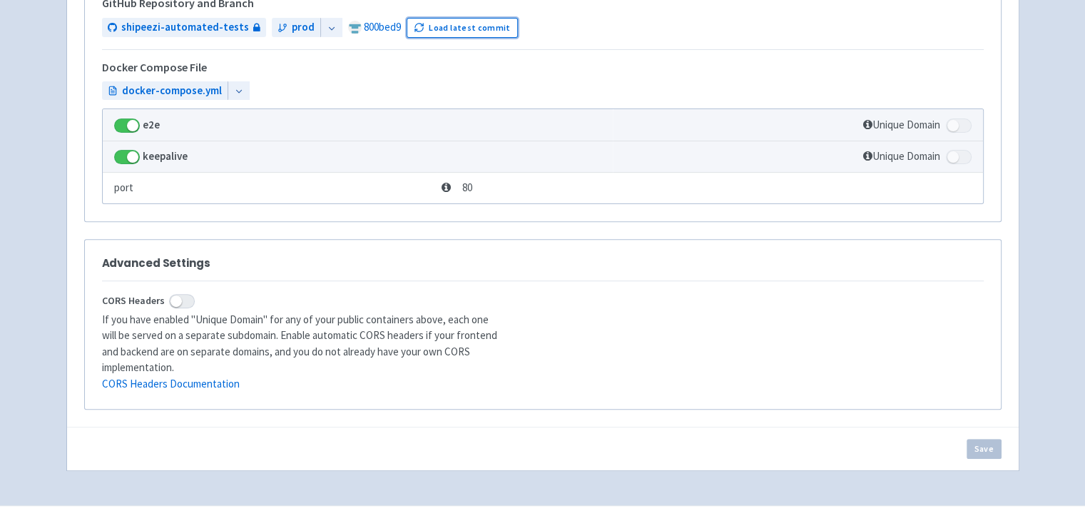
scroll to position [479, 0]
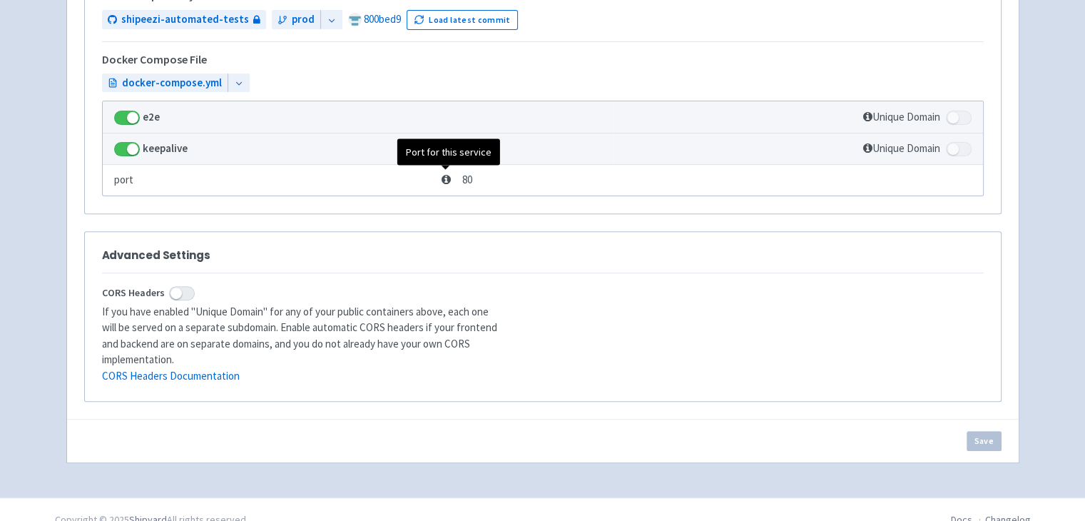
click at [444, 178] on icon at bounding box center [446, 179] width 9 height 11
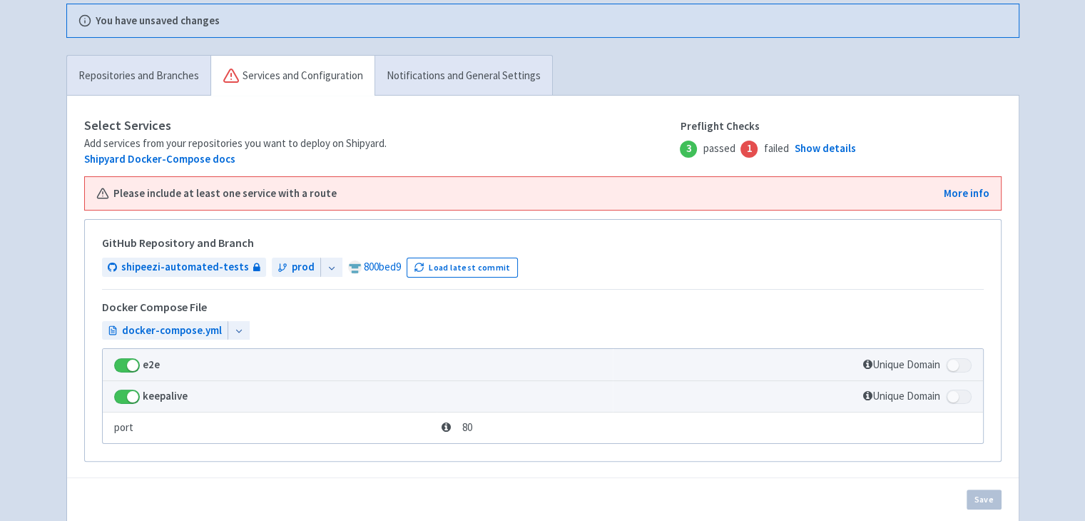
scroll to position [230, 0]
click at [825, 146] on link "Show details" at bounding box center [824, 149] width 61 height 16
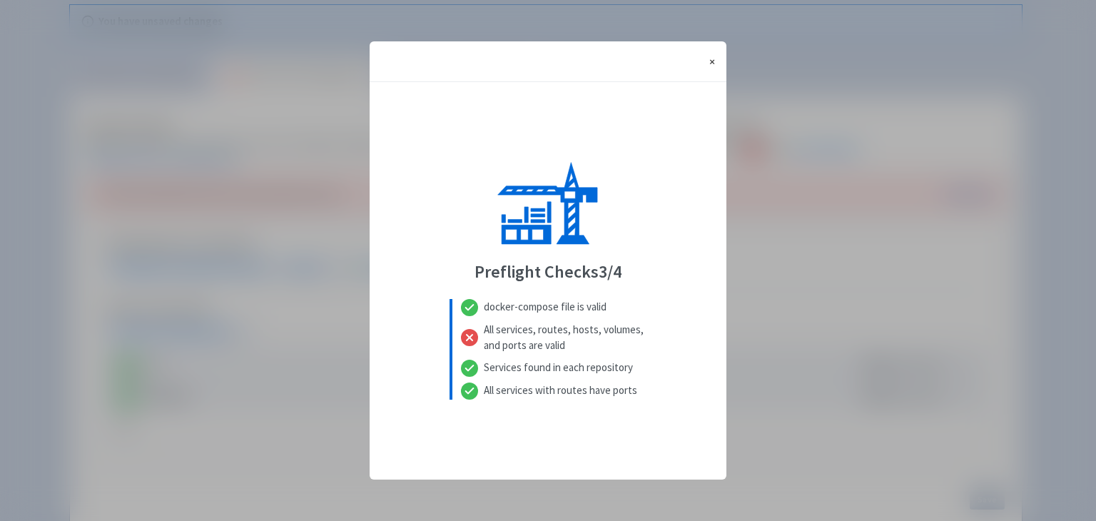
click at [711, 59] on span "×" at bounding box center [712, 61] width 6 height 14
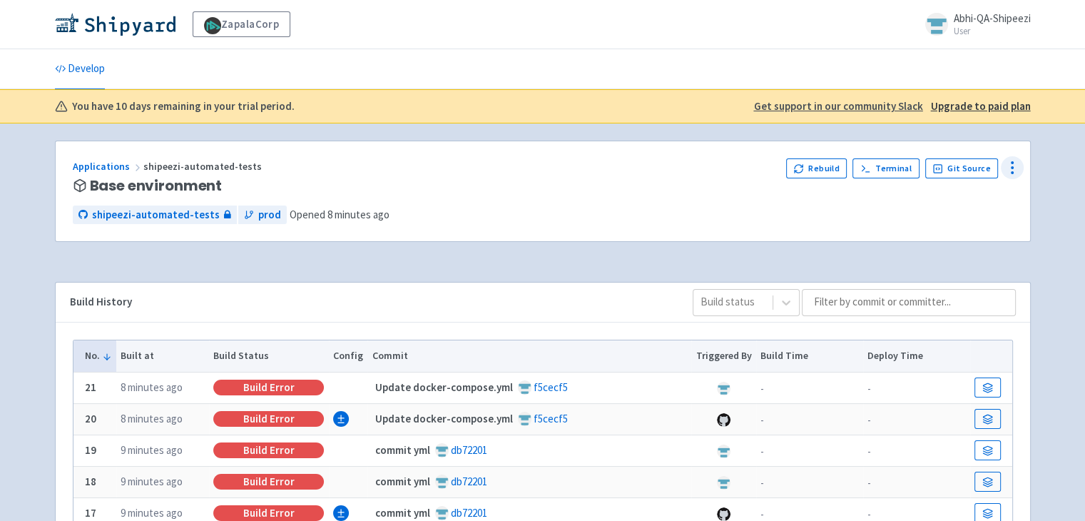
click at [1015, 167] on icon at bounding box center [1012, 167] width 17 height 17
click at [945, 242] on span "Env Vars" at bounding box center [957, 251] width 38 height 20
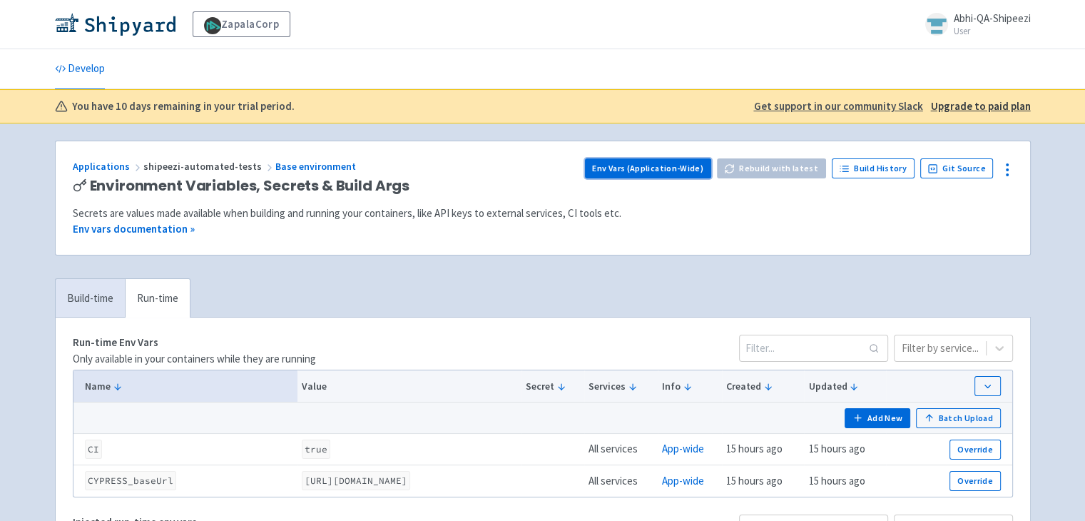
click at [677, 176] on link "Env Vars (Application-Wide)" at bounding box center [648, 168] width 126 height 20
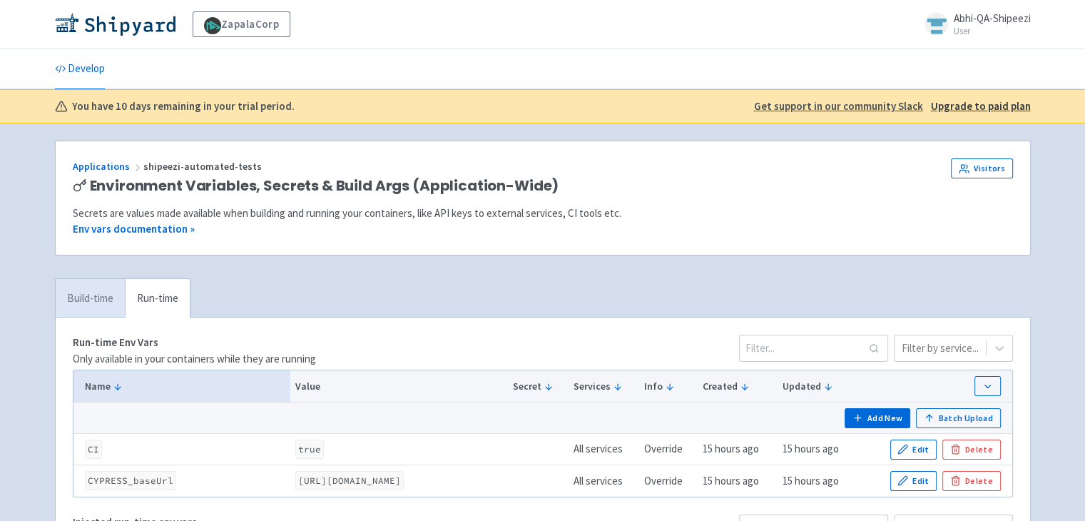
click at [106, 280] on link "Build-time" at bounding box center [90, 298] width 69 height 39
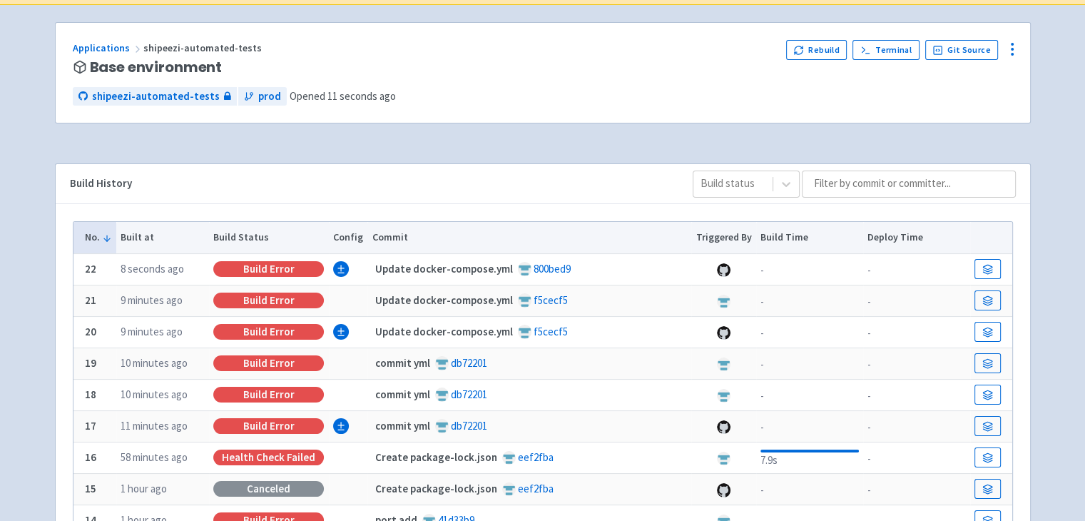
scroll to position [125, 0]
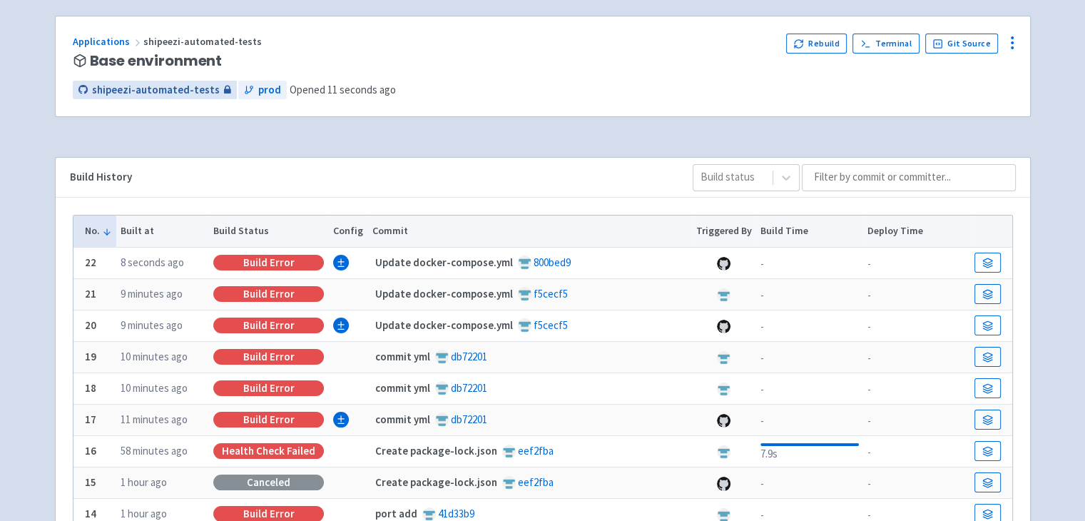
click at [181, 92] on span "shipeezi-automated-tests" at bounding box center [156, 90] width 128 height 16
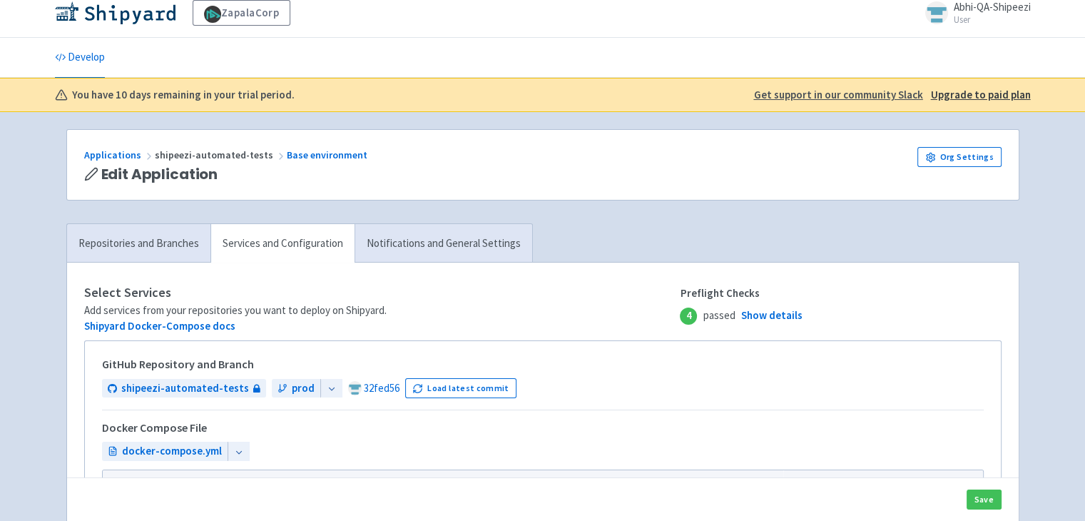
scroll to position [6, 0]
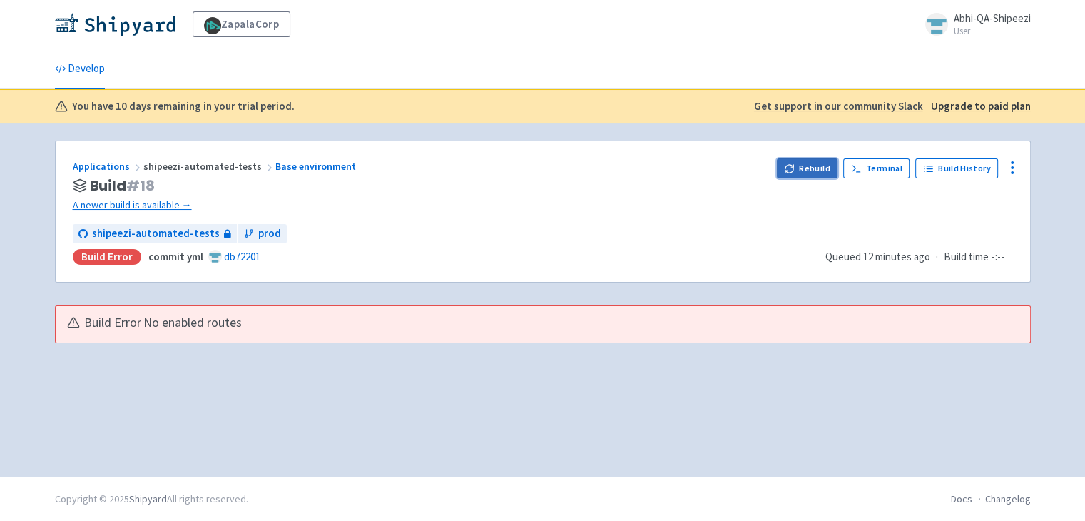
click at [823, 173] on button "Rebuild" at bounding box center [807, 168] width 61 height 20
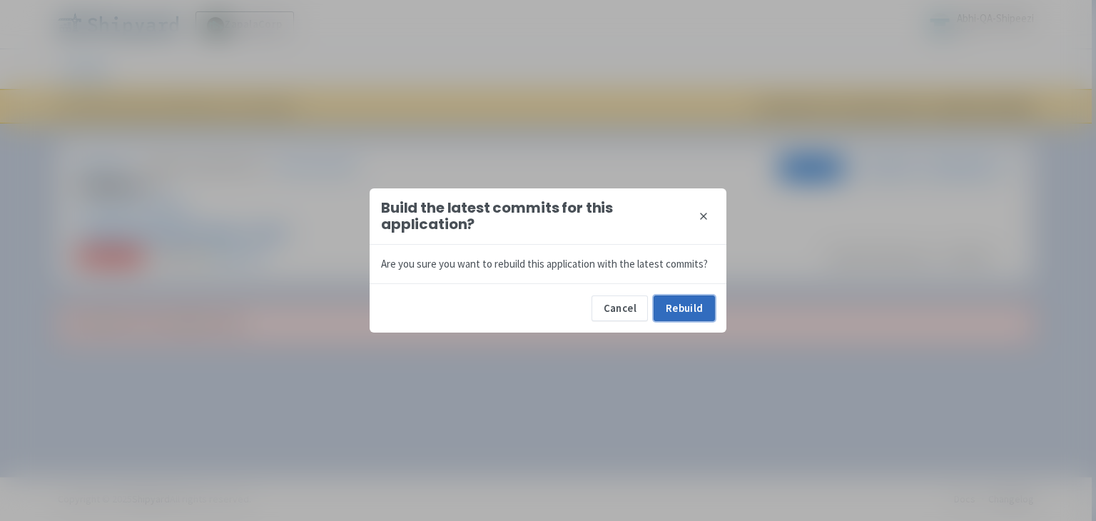
click at [684, 319] on button "Rebuild" at bounding box center [684, 308] width 61 height 26
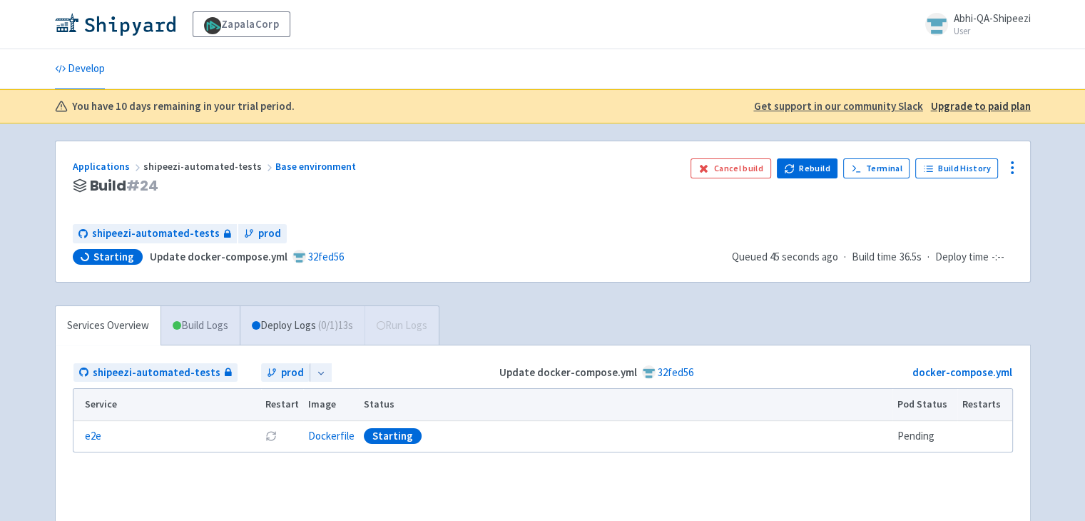
click at [223, 323] on link "Build Logs" at bounding box center [200, 325] width 78 height 39
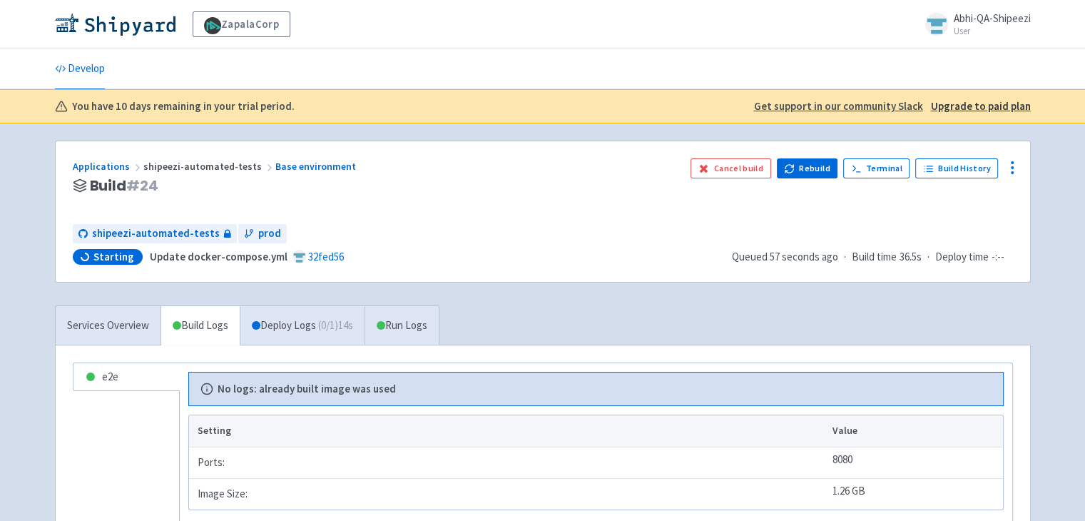
scroll to position [187, 0]
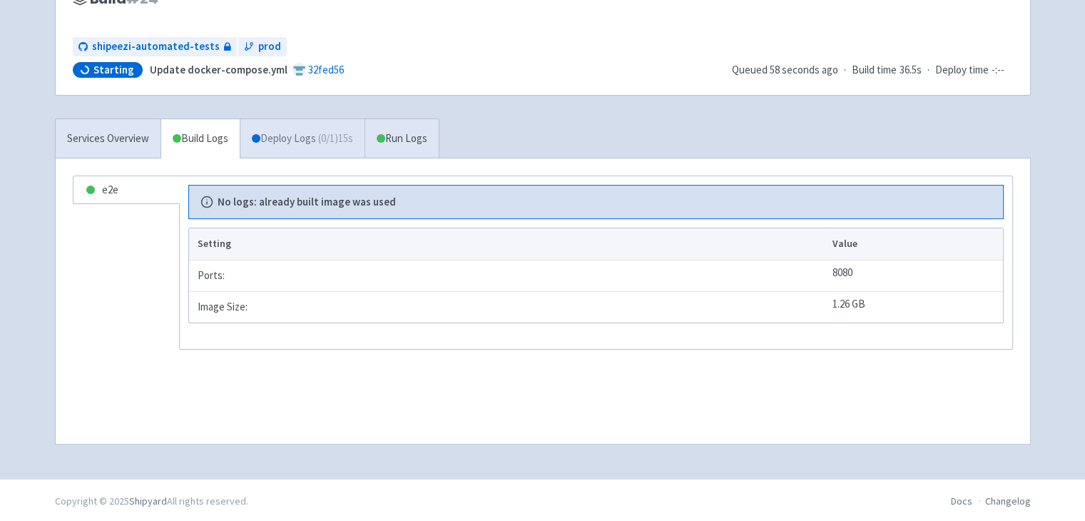
click at [295, 127] on link "Deploy Logs ( 0 / 1 ) 15s" at bounding box center [302, 138] width 125 height 39
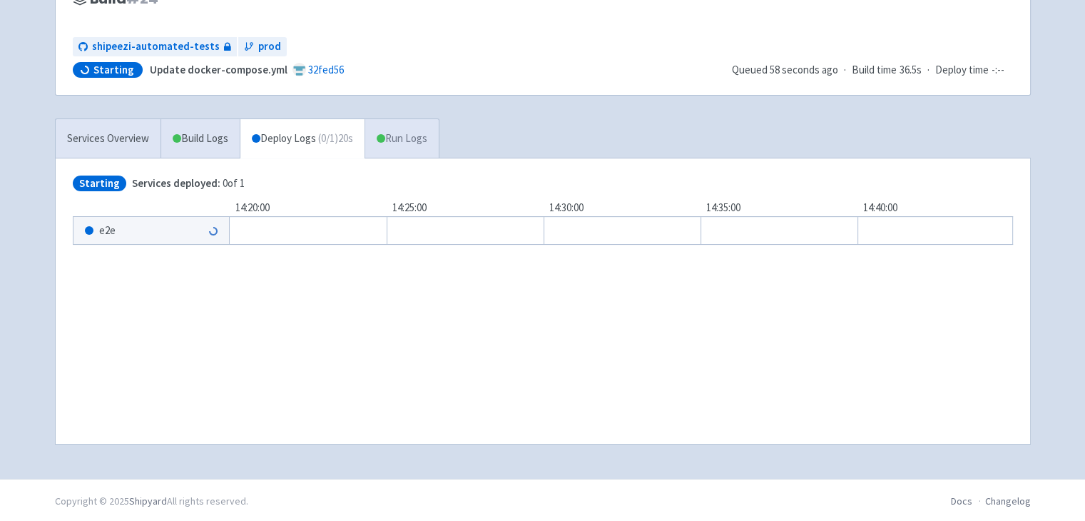
click at [417, 130] on link "Run Logs" at bounding box center [402, 138] width 74 height 39
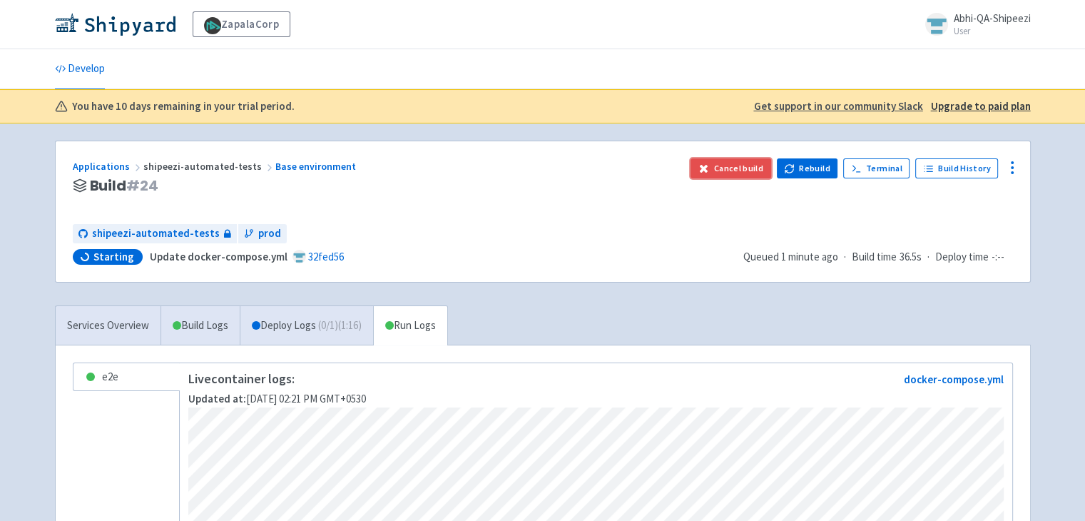
click at [746, 170] on button "Cancel build" at bounding box center [731, 168] width 81 height 20
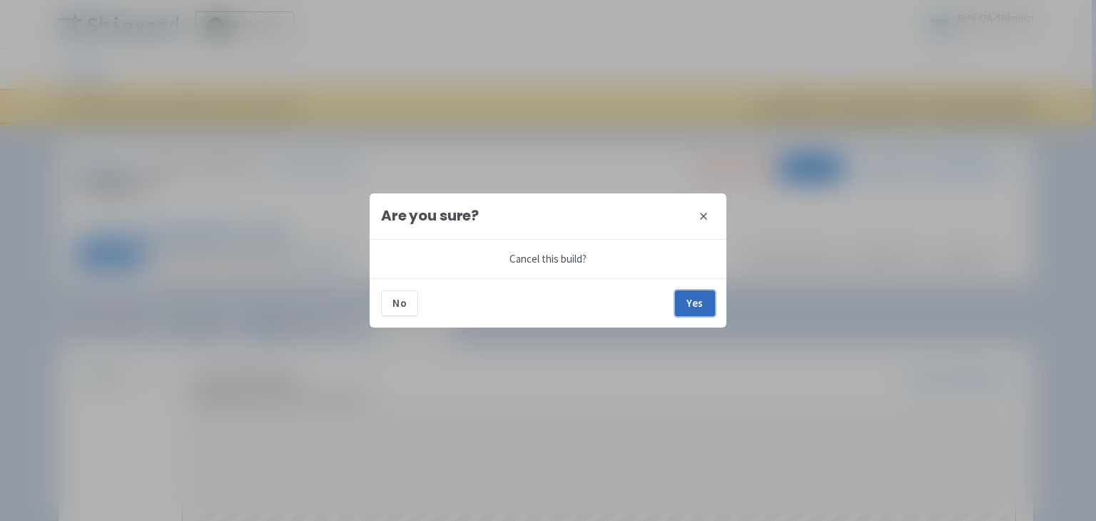
click at [696, 308] on button "Yes" at bounding box center [695, 303] width 40 height 26
